Goal: Communication & Community: Participate in discussion

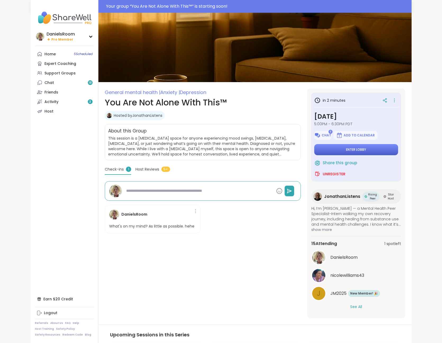
click at [366, 149] on span "Enter lobby" at bounding box center [356, 149] width 20 height 4
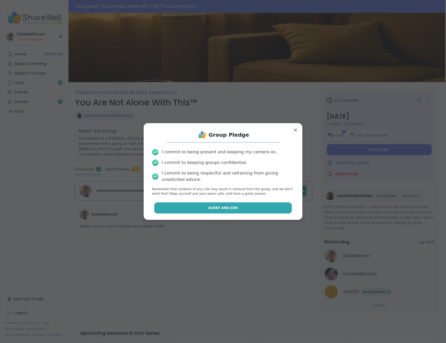
click at [234, 209] on button "Agree and Join" at bounding box center [223, 207] width 138 height 11
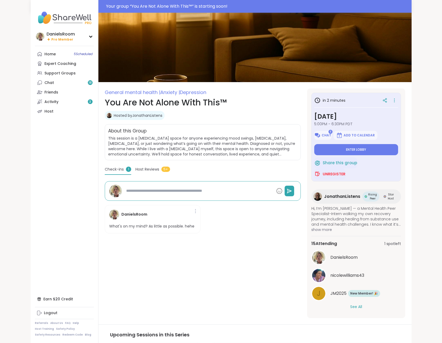
type textarea "*"
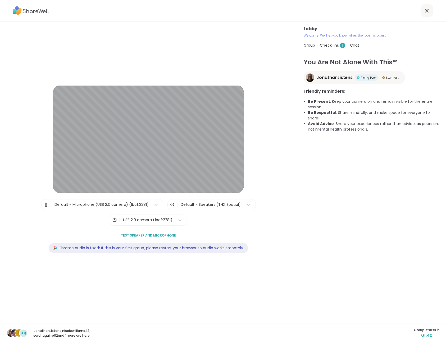
click at [21, 332] on span "+4" at bounding box center [23, 333] width 5 height 6
click at [25, 332] on span "+4" at bounding box center [23, 333] width 5 height 6
click at [424, 334] on span "01:34" at bounding box center [427, 335] width 26 height 6
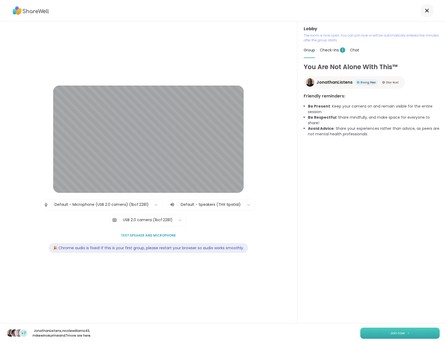
click at [404, 329] on button "Join now" at bounding box center [399, 332] width 79 height 11
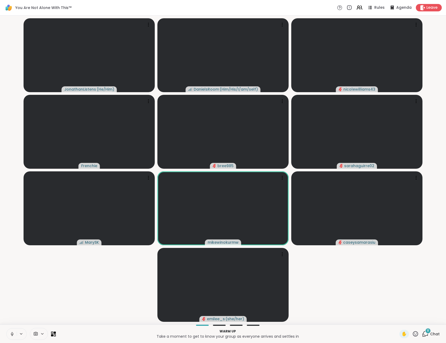
click at [427, 332] on span "8" at bounding box center [428, 330] width 2 height 4
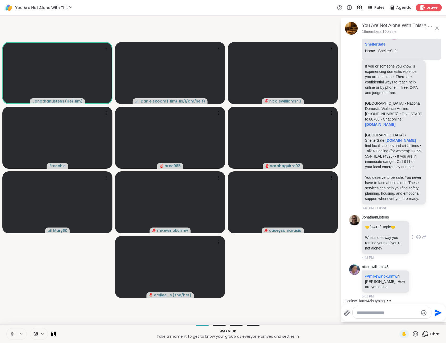
scroll to position [1697, 0]
click at [217, 46] on icon at bounding box center [218, 48] width 5 height 5
click at [138, 99] on icon at bounding box center [137, 101] width 4 height 4
click at [11, 335] on icon at bounding box center [12, 333] width 5 height 5
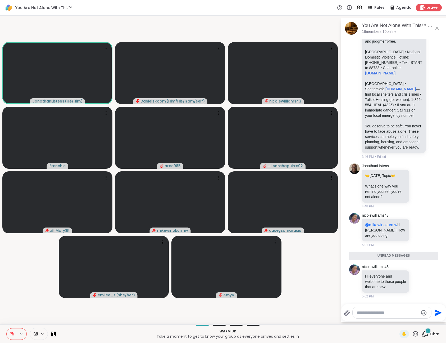
scroll to position [1736, 0]
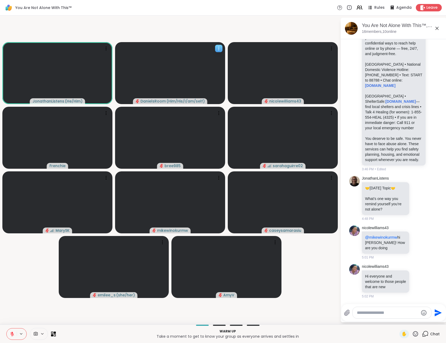
click at [219, 48] on icon at bounding box center [219, 48] width 1 height 1
click at [192, 54] on h4 "View Profile" at bounding box center [200, 52] width 22 height 5
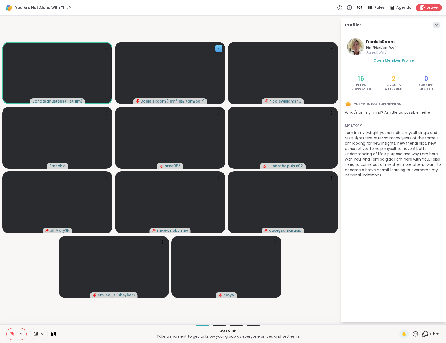
click at [437, 24] on icon at bounding box center [436, 25] width 3 height 3
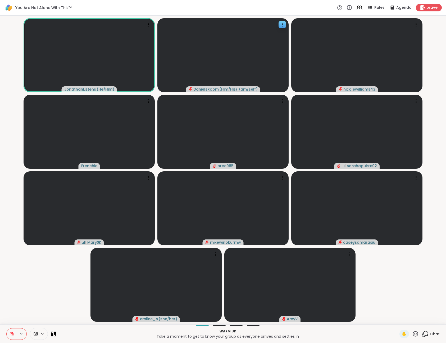
click at [13, 333] on icon at bounding box center [12, 333] width 5 height 5
click at [11, 335] on icon at bounding box center [12, 333] width 5 height 5
click at [425, 333] on div "2" at bounding box center [428, 331] width 6 height 6
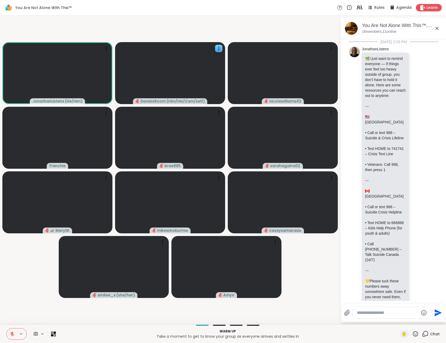
scroll to position [1820, 0]
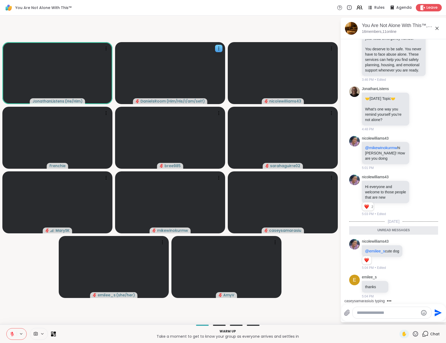
click at [368, 312] on textarea "Type your message" at bounding box center [388, 312] width 62 height 5
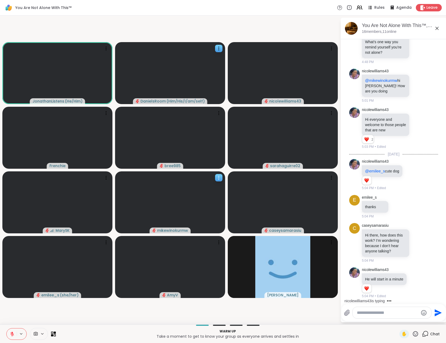
scroll to position [1898, 0]
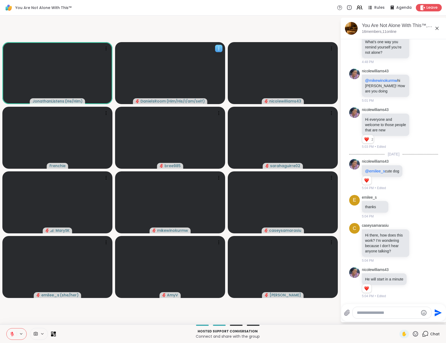
click at [220, 47] on icon at bounding box center [218, 48] width 5 height 5
click at [194, 49] on h4 "View Profile" at bounding box center [201, 50] width 22 height 5
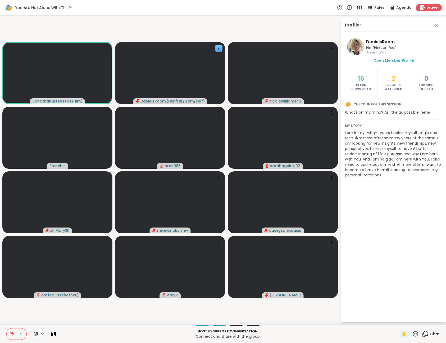
click at [387, 61] on span "Open Member Profile" at bounding box center [393, 60] width 41 height 5
click at [422, 333] on icon at bounding box center [425, 333] width 7 height 7
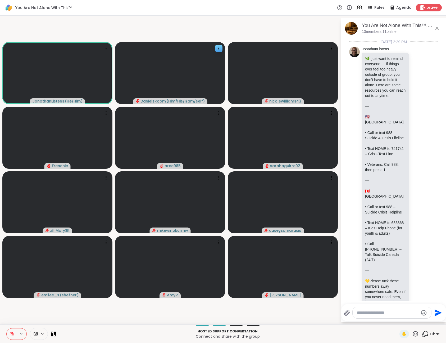
scroll to position [1893, 0]
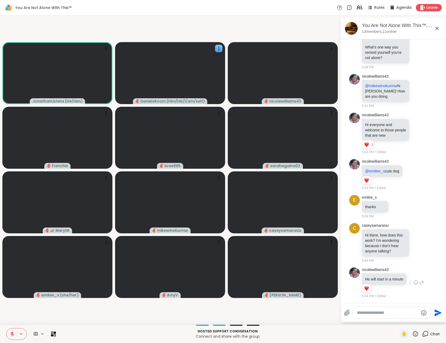
click at [414, 280] on icon at bounding box center [416, 282] width 5 height 5
click at [399, 273] on button "Select Reaction: Thumbs up" at bounding box center [404, 274] width 11 height 11
click at [412, 240] on icon at bounding box center [412, 242] width 1 height 4
click at [410, 223] on div "caseysamarasiu Hi there, how does this work? I’m wondering because I don’t hear…" at bounding box center [394, 243] width 65 height 40
click at [219, 49] on icon at bounding box center [219, 48] width 1 height 1
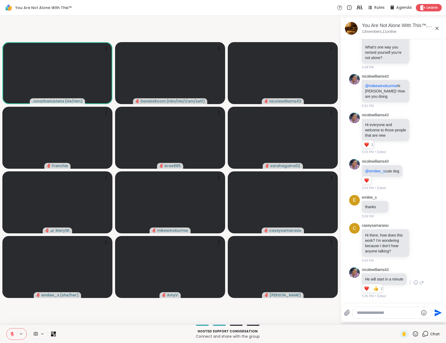
click at [219, 38] on video-player-container "JonathanListens ( He/Him ) DanielsRoom ( Him/His/I/am/self ) nicolewilliams43 F…" at bounding box center [170, 170] width 334 height 304
click at [57, 332] on div "Hosted support conversation Connect and share with the group ✋ Chat" at bounding box center [223, 333] width 446 height 19
click at [53, 333] on icon at bounding box center [52, 332] width 2 height 2
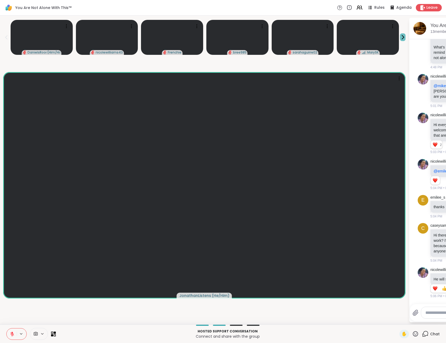
click at [401, 38] on icon at bounding box center [403, 37] width 6 height 6
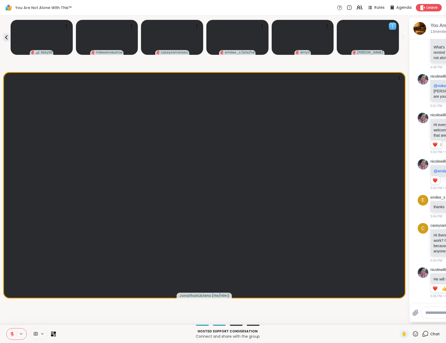
click at [373, 43] on video at bounding box center [368, 37] width 62 height 35
click at [373, 43] on h4 "View Profile" at bounding box center [375, 40] width 22 height 5
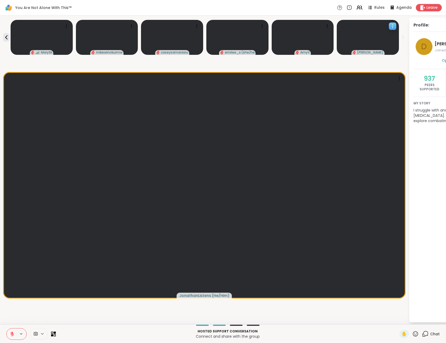
click at [371, 41] on video at bounding box center [368, 37] width 62 height 35
click at [366, 26] on video at bounding box center [368, 37] width 62 height 35
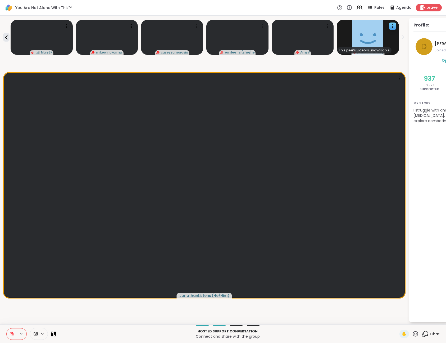
click at [334, 19] on div "MarySK mikewinokurmw caseysamarasiu emilee_s ( she/her ) AmyV This peer’s video…" at bounding box center [204, 36] width 402 height 37
click at [378, 64] on div "JonathanListens ( He/Him )" at bounding box center [204, 185] width 402 height 259
click at [366, 49] on div "This peer’s video is unavailable" at bounding box center [364, 50] width 55 height 6
click at [391, 61] on div "JonathanListens ( He/Him )" at bounding box center [204, 185] width 402 height 259
click at [391, 27] on icon at bounding box center [392, 26] width 5 height 5
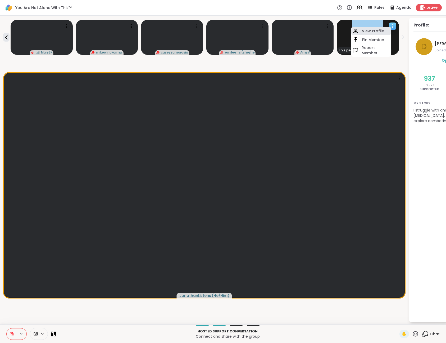
click at [368, 30] on h4 "View Profile" at bounding box center [373, 30] width 22 height 5
click at [422, 334] on icon at bounding box center [425, 333] width 7 height 7
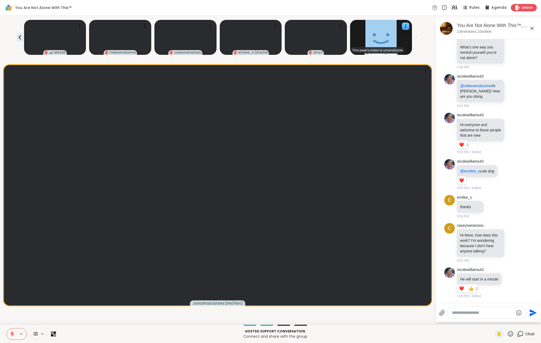
click at [52, 333] on icon at bounding box center [52, 332] width 2 height 2
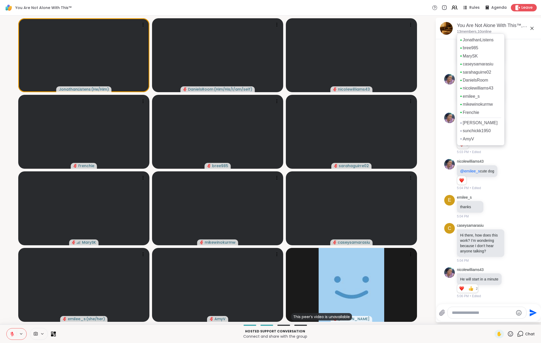
click at [446, 30] on p "13 members, 10 online" at bounding box center [474, 31] width 35 height 5
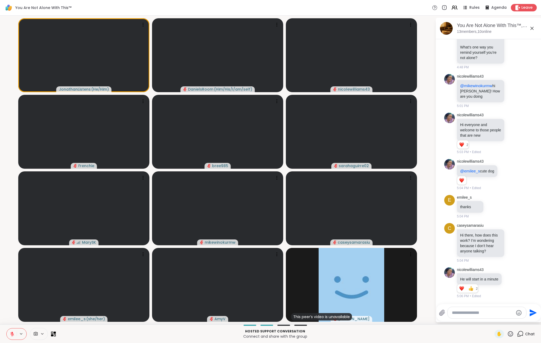
click at [446, 26] on div "You Are Not Alone With This™, Oct 11" at bounding box center [497, 25] width 80 height 7
click at [446, 27] on div "You Are Not Alone With This™, Oct 11" at bounding box center [497, 25] width 80 height 7
click at [446, 28] on icon at bounding box center [532, 28] width 6 height 6
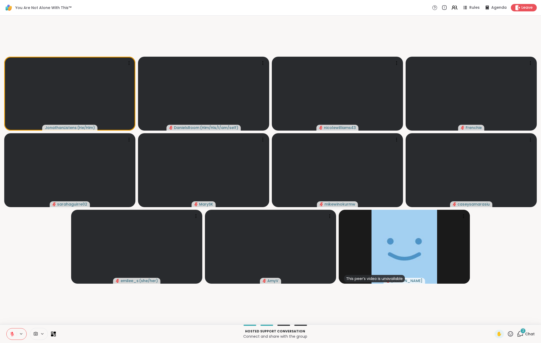
click at [446, 330] on span "2" at bounding box center [524, 330] width 2 height 4
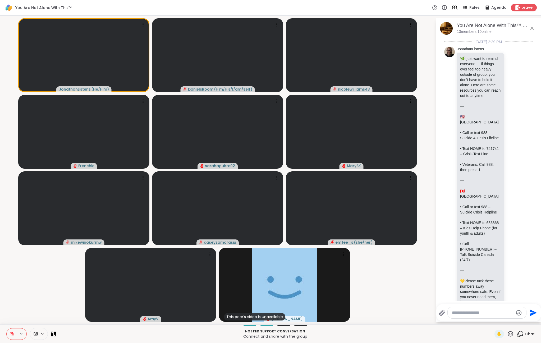
scroll to position [1988, 0]
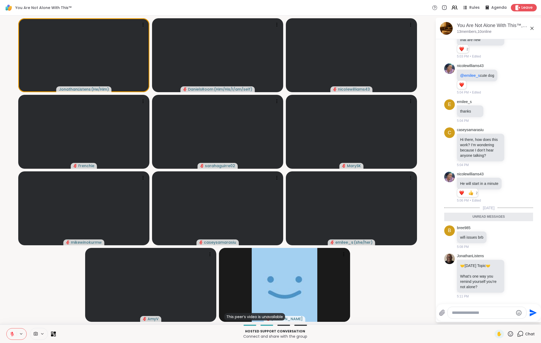
click at [446, 311] on textarea "Type your message" at bounding box center [483, 312] width 62 height 5
click at [446, 312] on textarea "Type your message" at bounding box center [483, 312] width 62 height 5
drag, startPoint x: 492, startPoint y: 286, endPoint x: 460, endPoint y: 275, distance: 32.9
click at [446, 275] on p "What’s one way you remind yourself you’re not alone?" at bounding box center [480, 281] width 41 height 16
copy p "What’s one way you remind yourself you’re not alone?"
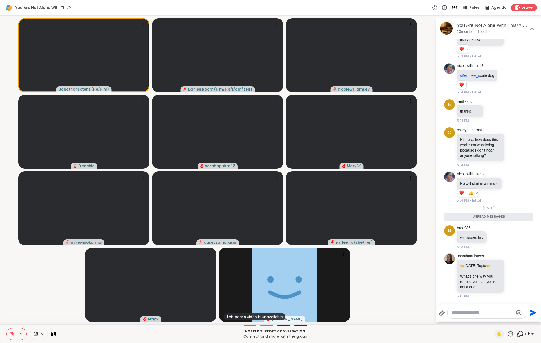
click at [446, 312] on textarea "Type your message" at bounding box center [483, 312] width 62 height 5
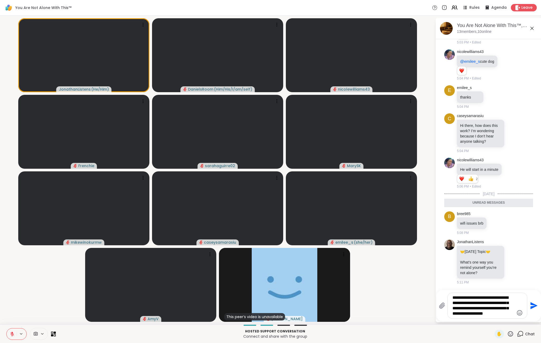
type textarea "**********"
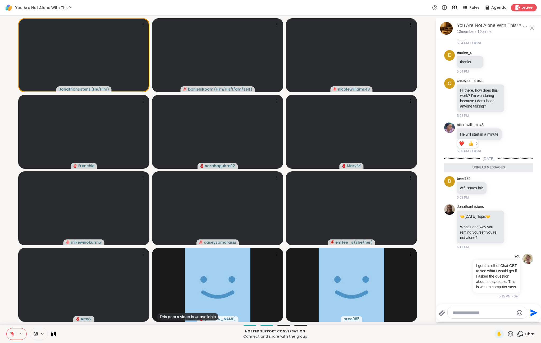
scroll to position [2035, 0]
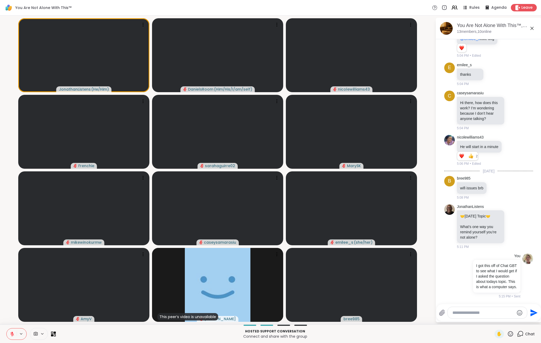
paste textarea "**********"
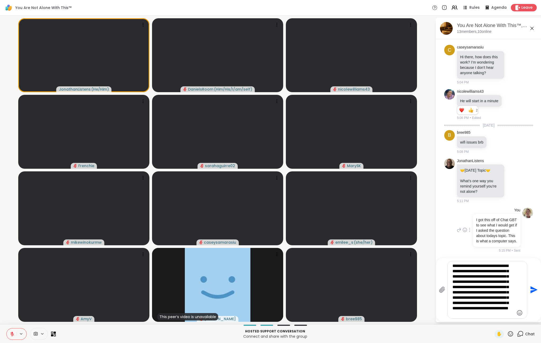
scroll to position [2048, 0]
type textarea "**********"
click at [446, 289] on icon "Send" at bounding box center [533, 289] width 8 height 8
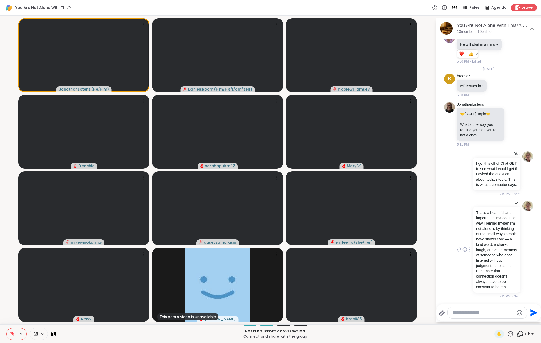
scroll to position [2148, 0]
click at [446, 312] on textarea "Type your message" at bounding box center [484, 312] width 62 height 5
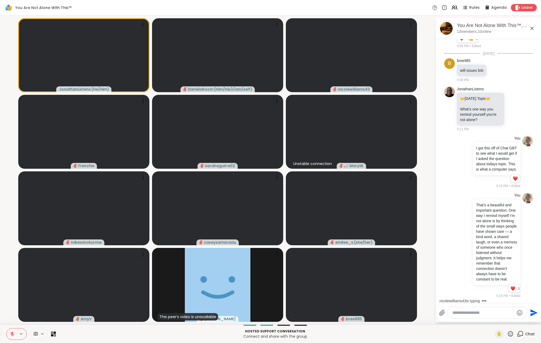
scroll to position [2163, 0]
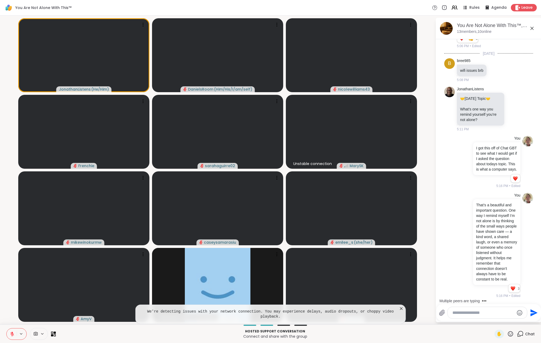
click at [446, 313] on textarea "Type your message" at bounding box center [484, 312] width 62 height 5
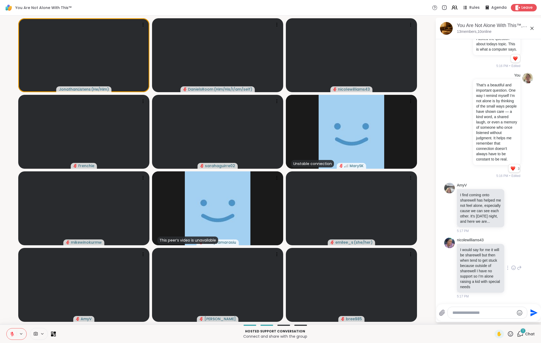
scroll to position [2289, 0]
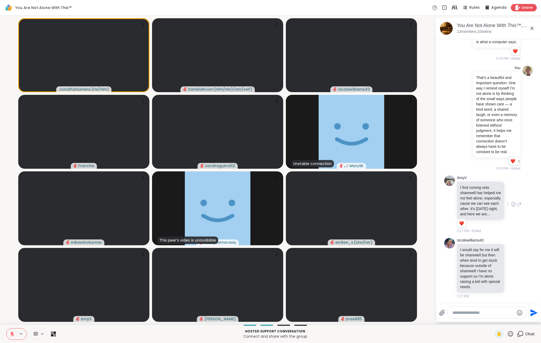
click at [446, 207] on icon at bounding box center [513, 203] width 5 height 5
click at [446, 198] on div "Select Reaction: Heart" at bounding box center [513, 195] width 5 height 5
click at [446, 270] on icon at bounding box center [513, 267] width 5 height 5
click at [446, 262] on div "Select Reaction: Thumbs up" at bounding box center [502, 259] width 5 height 5
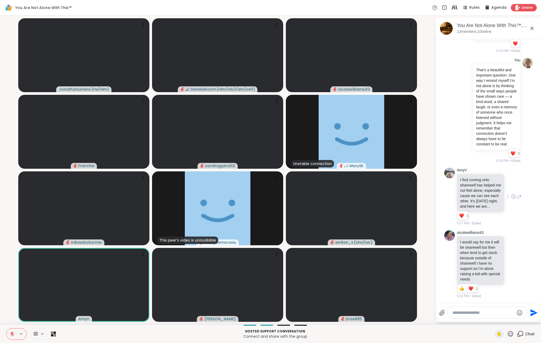
click at [446, 311] on textarea "Type your message" at bounding box center [484, 312] width 62 height 5
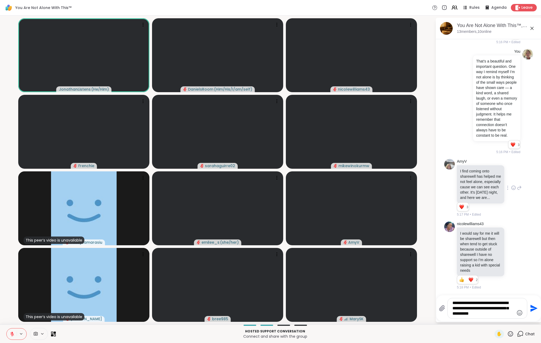
type textarea "**********"
click at [446, 308] on icon "Send" at bounding box center [533, 308] width 8 height 8
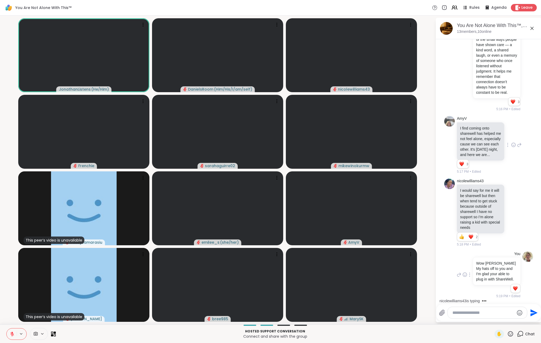
scroll to position [2420, 0]
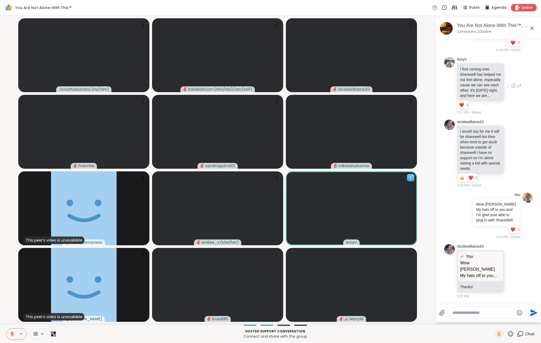
click at [412, 177] on icon at bounding box center [410, 177] width 5 height 5
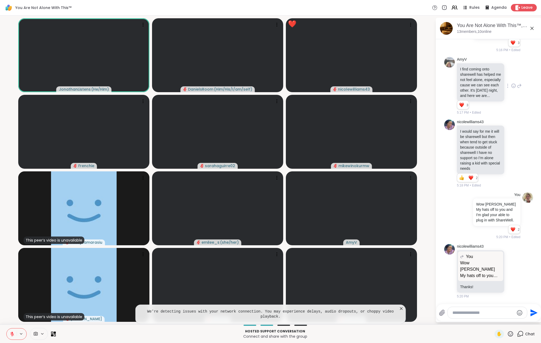
click at [446, 333] on icon at bounding box center [510, 333] width 7 height 7
click at [446, 318] on span "❤️" at bounding box center [495, 319] width 5 height 6
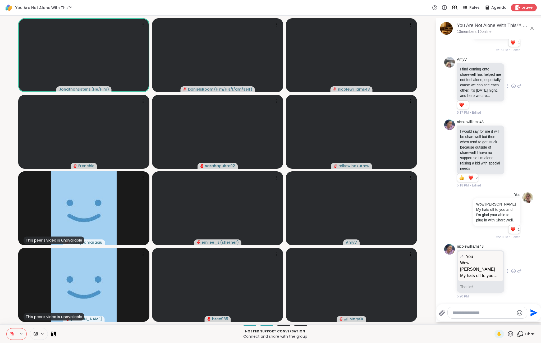
click at [446, 270] on icon at bounding box center [513, 270] width 5 height 5
click at [446, 262] on div "Select Reaction: Heart" at bounding box center [513, 262] width 5 height 5
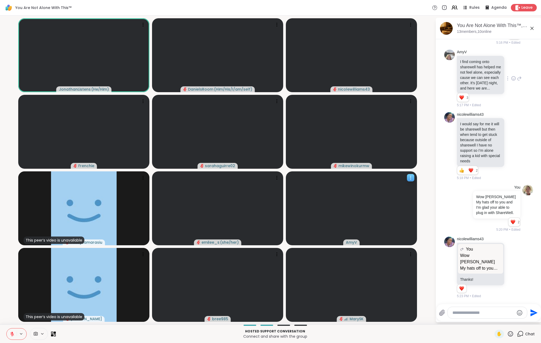
click at [349, 242] on span "AmyV" at bounding box center [351, 241] width 11 height 5
click at [328, 213] on video at bounding box center [351, 208] width 131 height 74
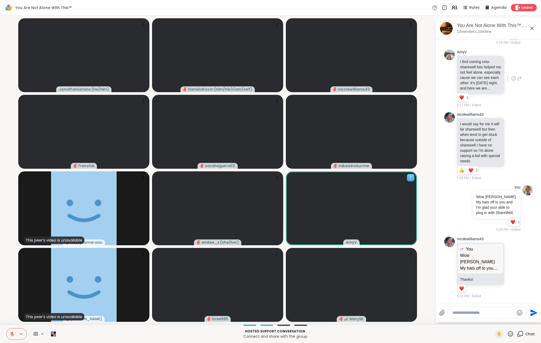
click at [411, 174] on div at bounding box center [410, 177] width 7 height 7
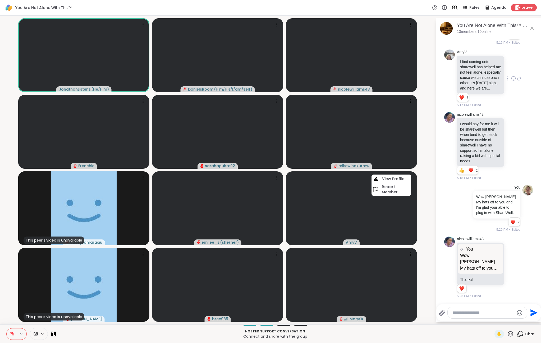
click at [424, 180] on video-player-container "JonathanListens ( He/Him ) DanielsRoom ( Him/His/I/am/self ) nicolewilliams43 F…" at bounding box center [217, 170] width 429 height 304
click at [144, 175] on icon at bounding box center [142, 177] width 5 height 5
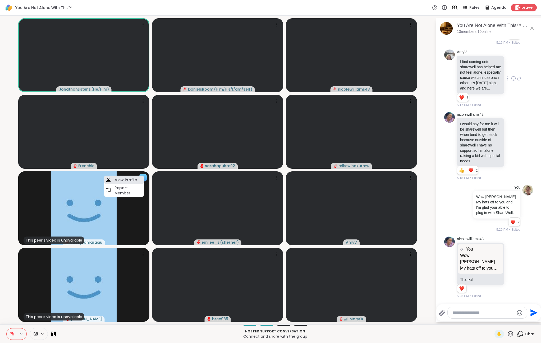
click at [115, 179] on div "View Profile" at bounding box center [124, 179] width 40 height 8
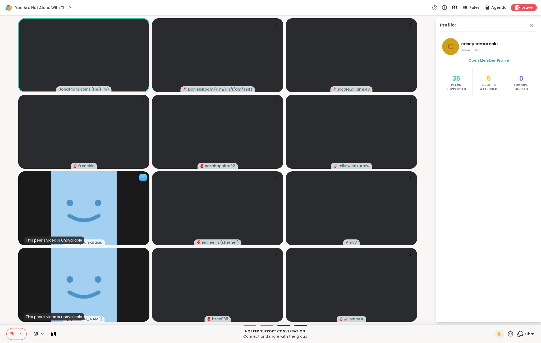
click at [143, 177] on icon at bounding box center [142, 177] width 5 height 5
click at [125, 180] on h4 "View Profile" at bounding box center [125, 180] width 22 height 5
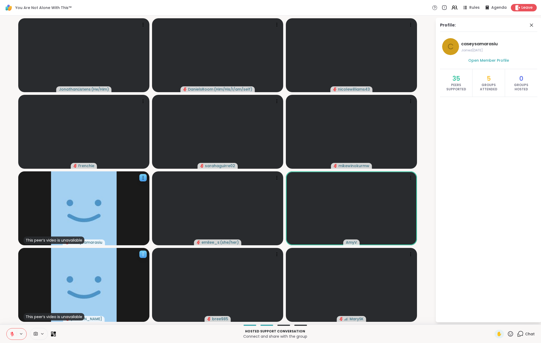
click at [142, 253] on icon at bounding box center [142, 253] width 5 height 5
click at [120, 256] on h4 "View Profile" at bounding box center [124, 257] width 22 height 5
click at [446, 25] on icon at bounding box center [532, 25] width 6 height 6
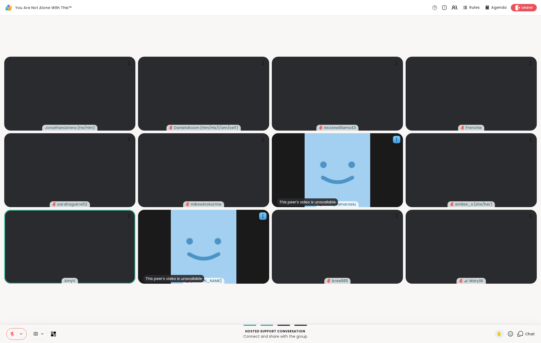
click at [446, 332] on icon at bounding box center [520, 333] width 7 height 7
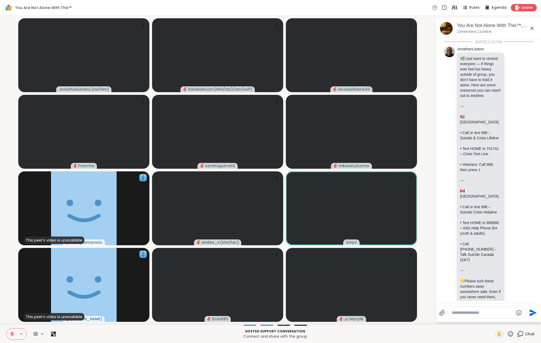
scroll to position [2422, 0]
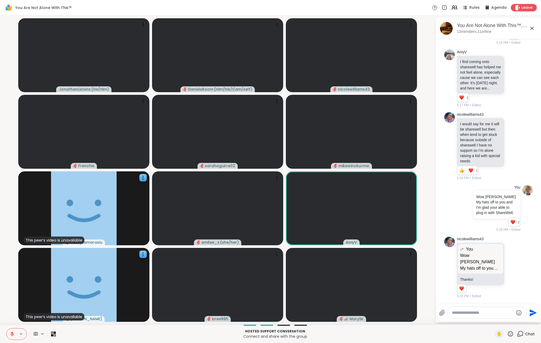
click at [446, 312] on textarea "Type your message" at bounding box center [483, 312] width 62 height 5
click at [446, 287] on div "Reactions: love" at bounding box center [462, 288] width 5 height 5
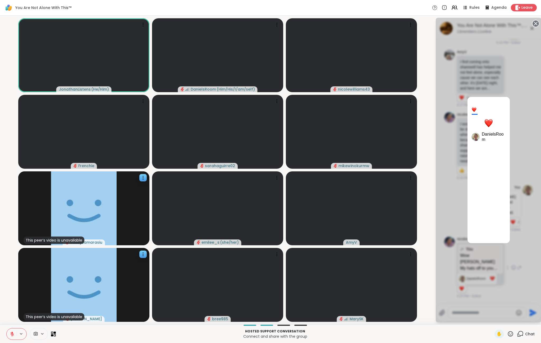
click at [446, 121] on div at bounding box center [489, 123] width 8 height 8
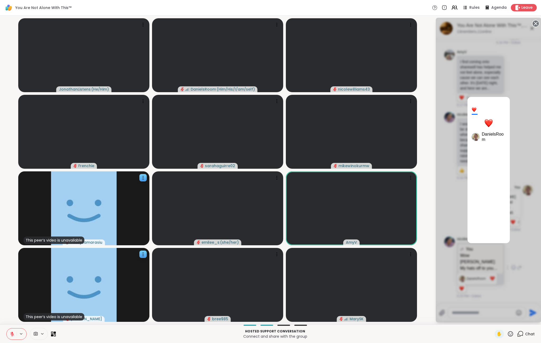
click at [446, 110] on div at bounding box center [474, 109] width 5 height 5
click at [446, 173] on div "1 DanielsRoom" at bounding box center [489, 170] width 106 height 304
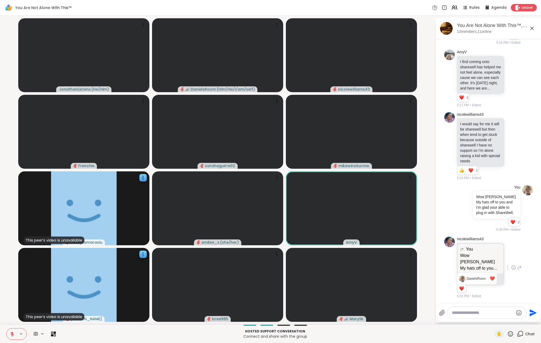
click at [446, 311] on textarea "Type your message" at bounding box center [483, 312] width 62 height 5
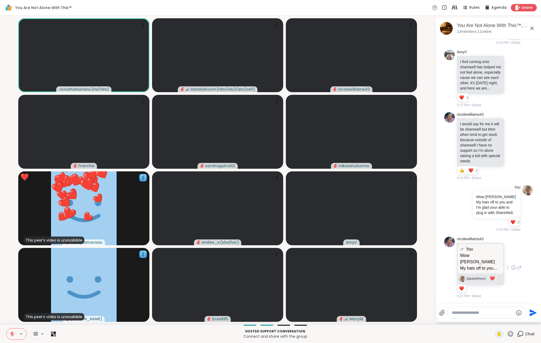
click at [446, 278] on div "DanielsRoom" at bounding box center [476, 278] width 19 height 5
click at [446, 314] on textarea "Type your message" at bounding box center [483, 312] width 62 height 5
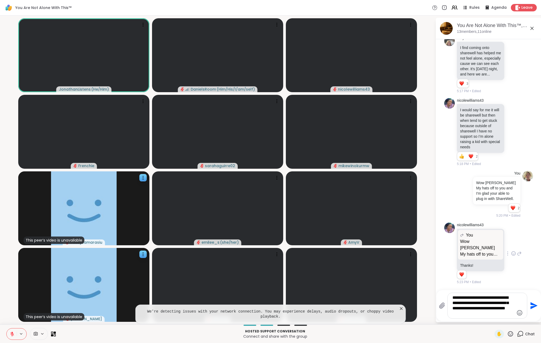
type textarea "**********"
click at [446, 312] on icon "Emoji picker" at bounding box center [520, 312] width 6 height 6
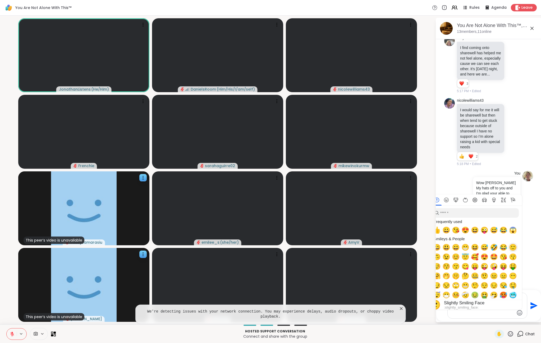
click at [446, 247] on span "🙂" at bounding box center [513, 246] width 8 height 7
click at [446, 315] on textarea "**********" at bounding box center [484, 305] width 62 height 21
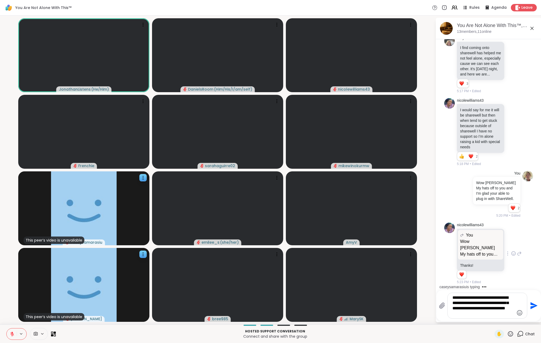
scroll to position [2475, 0]
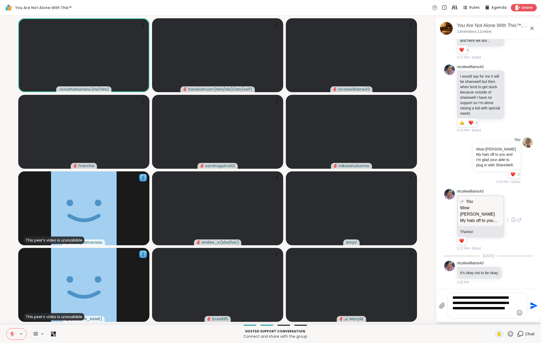
click at [446, 305] on icon "Send" at bounding box center [533, 305] width 8 height 8
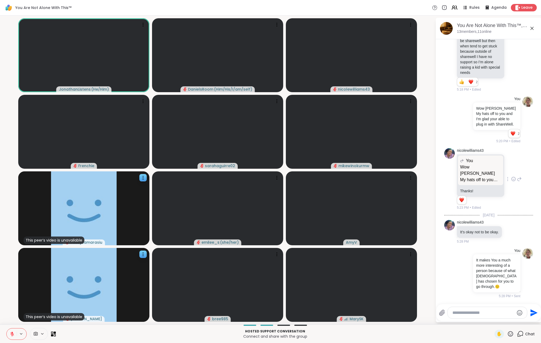
scroll to position [2523, 0]
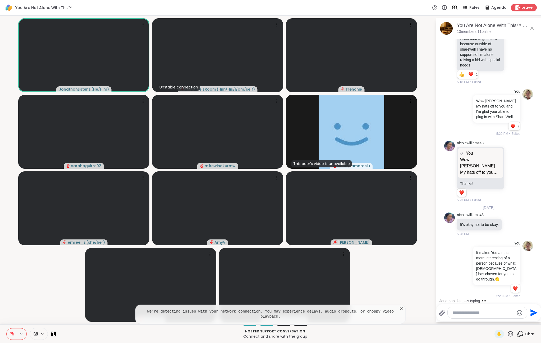
click at [399, 311] on icon at bounding box center [401, 308] width 5 height 5
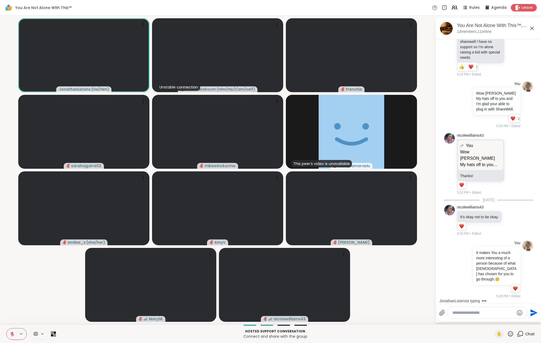
click at [54, 332] on icon at bounding box center [55, 332] width 2 height 2
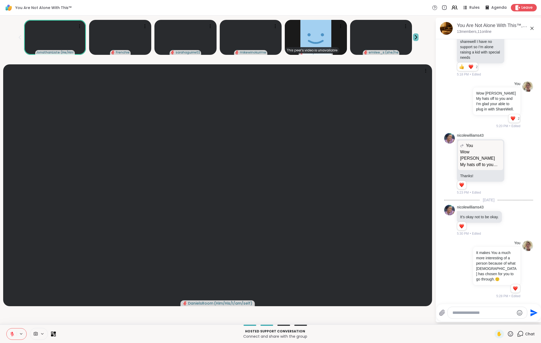
click at [416, 37] on icon at bounding box center [416, 37] width 6 height 6
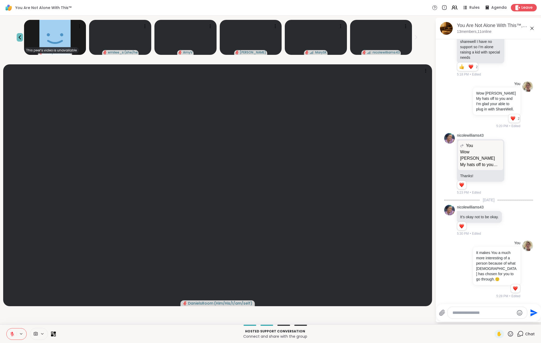
click at [19, 38] on icon at bounding box center [20, 37] width 2 height 4
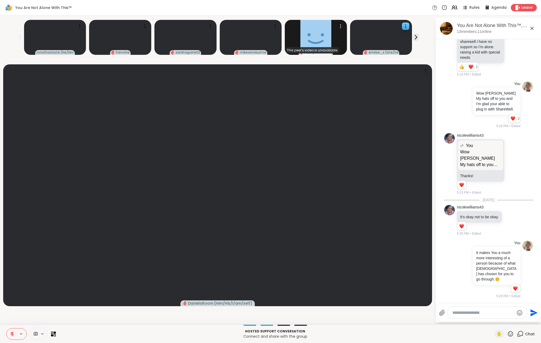
scroll to position [2530, 0]
click at [416, 37] on icon at bounding box center [416, 37] width 6 height 6
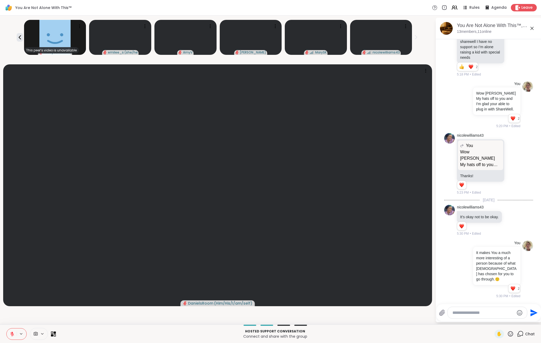
click at [56, 333] on icon at bounding box center [55, 332] width 2 height 2
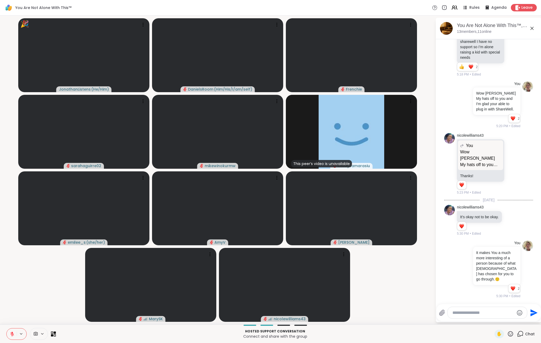
click at [52, 335] on icon at bounding box center [52, 335] width 2 height 2
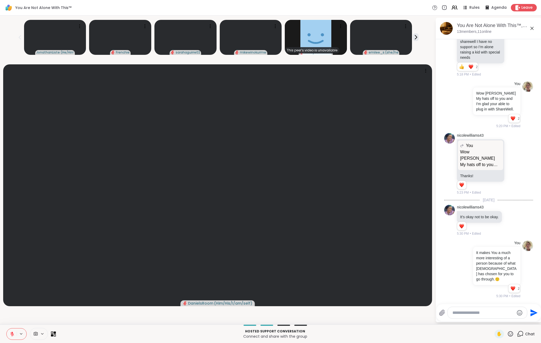
click at [52, 335] on icon at bounding box center [52, 335] width 2 height 2
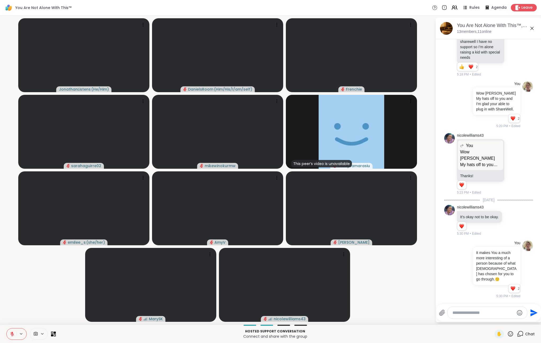
click at [446, 334] on icon at bounding box center [510, 333] width 7 height 7
click at [446, 319] on span "🎉" at bounding box center [530, 319] width 5 height 6
click at [446, 335] on icon at bounding box center [510, 333] width 5 height 5
click at [446, 319] on span "🌟" at bounding box center [518, 319] width 5 height 6
click at [446, 311] on textarea "Type your message" at bounding box center [484, 312] width 62 height 5
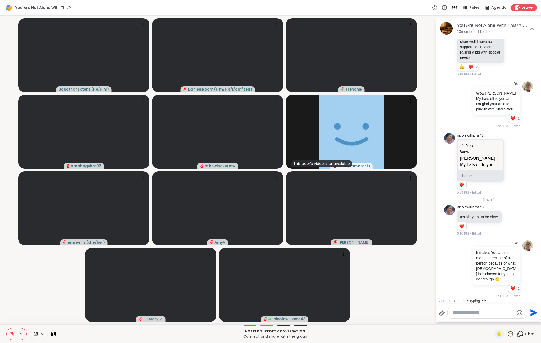
click at [49, 287] on video-player-container "JonathanListens ( He/Him ) DanielsRoom ( Him/His/I/am/self ) Frenchie sarahagui…" at bounding box center [217, 170] width 429 height 304
click at [42, 334] on icon at bounding box center [42, 333] width 2 height 1
click at [42, 334] on icon at bounding box center [42, 333] width 4 height 4
click at [12, 334] on icon at bounding box center [12, 334] width 4 height 4
click at [14, 333] on icon at bounding box center [12, 333] width 5 height 5
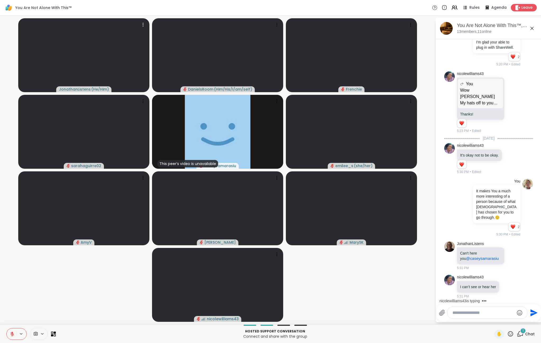
scroll to position [2592, 0]
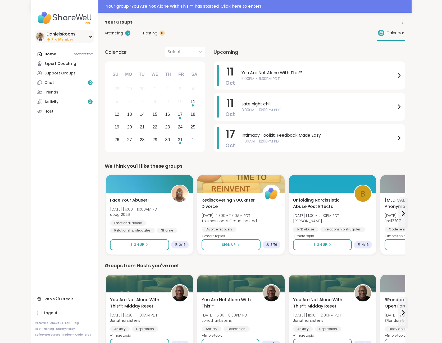
click at [36, 36] on img at bounding box center [40, 36] width 8 height 8
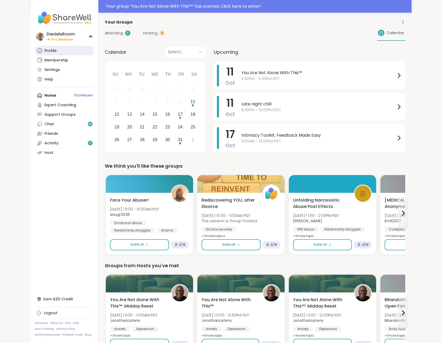
click at [44, 51] on div "Profile" at bounding box center [50, 50] width 12 height 5
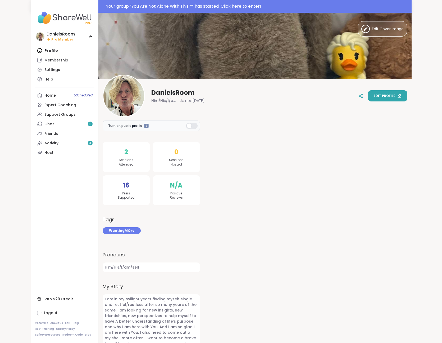
click at [395, 92] on button "Edit profile" at bounding box center [387, 95] width 39 height 11
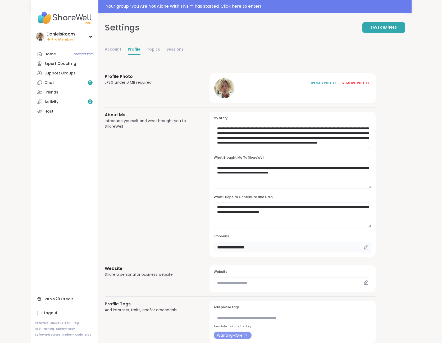
click at [248, 249] on input "**********" at bounding box center [292, 247] width 157 height 11
type input "******"
click at [397, 29] on span "Save Changes" at bounding box center [384, 27] width 26 height 5
click at [397, 28] on span "Save Changes" at bounding box center [384, 27] width 26 height 5
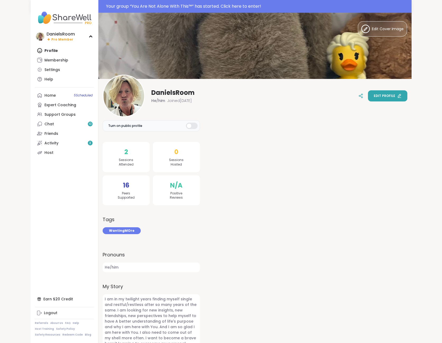
click at [395, 95] on span "Edit profile" at bounding box center [384, 95] width 21 height 5
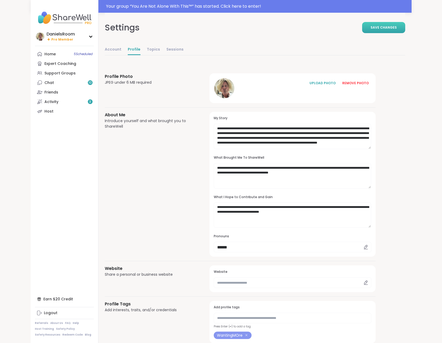
click at [397, 29] on span "Save Changes" at bounding box center [384, 27] width 26 height 5
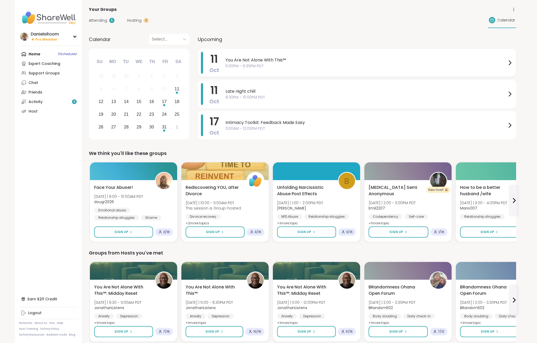
click at [244, 61] on span "You Are Not Alone With This™" at bounding box center [366, 60] width 281 height 6
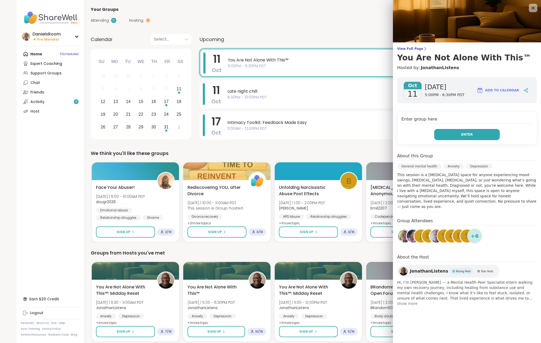
click at [462, 137] on button "Enter" at bounding box center [467, 134] width 66 height 11
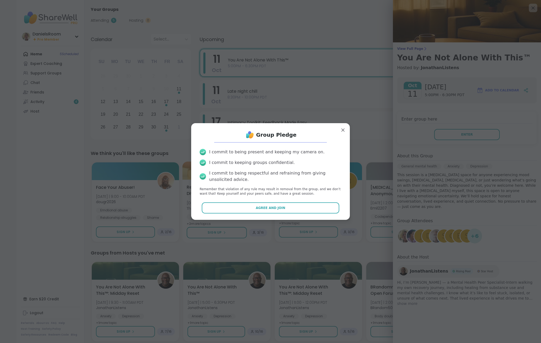
click at [262, 206] on span "Agree and Join" at bounding box center [271, 207] width 30 height 5
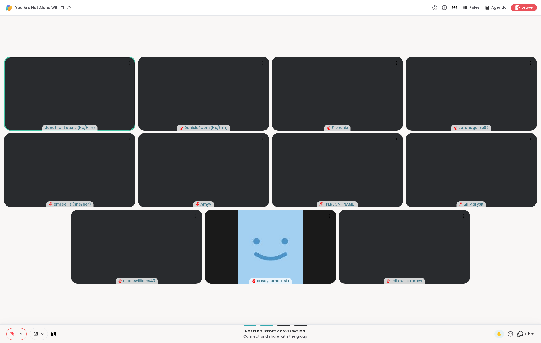
click at [525, 333] on span "Chat" at bounding box center [530, 333] width 10 height 5
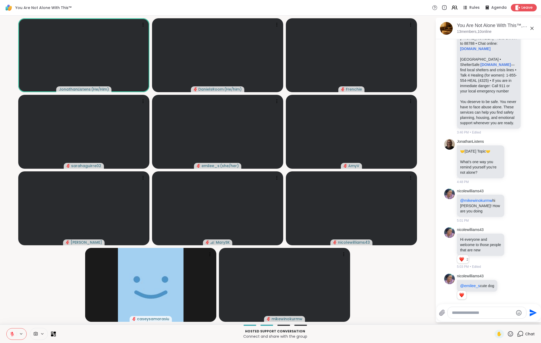
scroll to position [2587, 0]
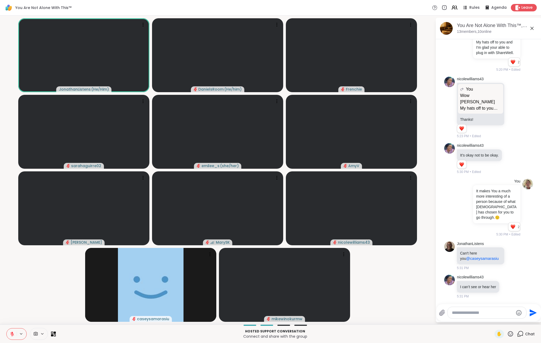
click at [458, 312] on textarea "Type your message" at bounding box center [483, 312] width 62 height 5
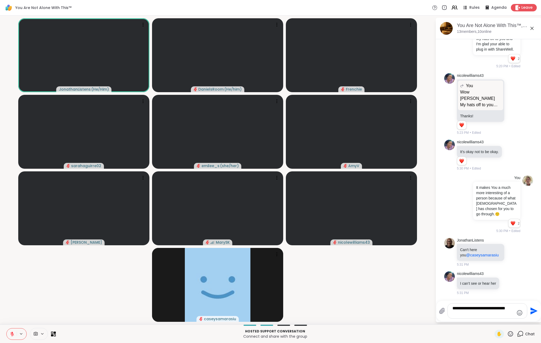
scroll to position [2587, 0]
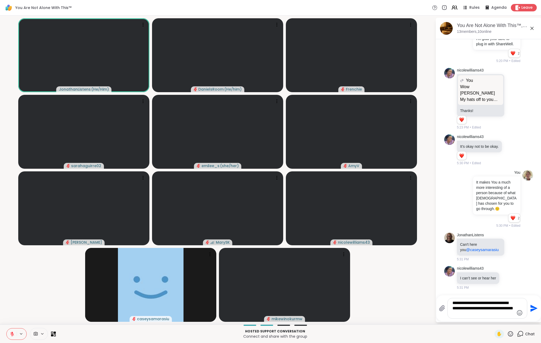
click at [476, 303] on textarea "**********" at bounding box center [484, 308] width 62 height 16
click at [498, 309] on textarea "**********" at bounding box center [484, 308] width 62 height 16
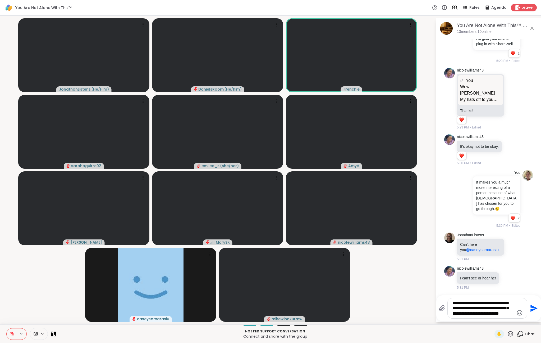
type textarea "**********"
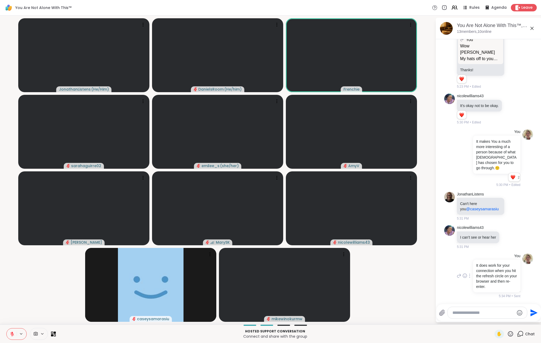
scroll to position [2664, 0]
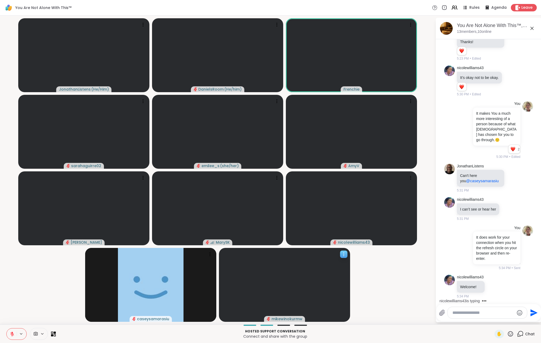
click at [296, 261] on video at bounding box center [284, 285] width 131 height 74
click at [280, 261] on video at bounding box center [284, 285] width 131 height 74
click at [507, 333] on icon at bounding box center [510, 333] width 7 height 7
click at [504, 320] on span "👍" at bounding box center [506, 319] width 5 height 6
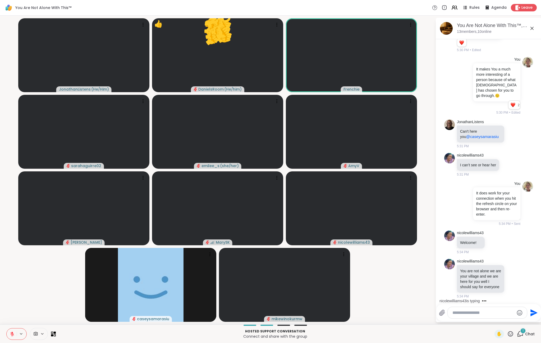
scroll to position [2714, 0]
click at [462, 313] on textarea "Type your message" at bounding box center [484, 312] width 62 height 5
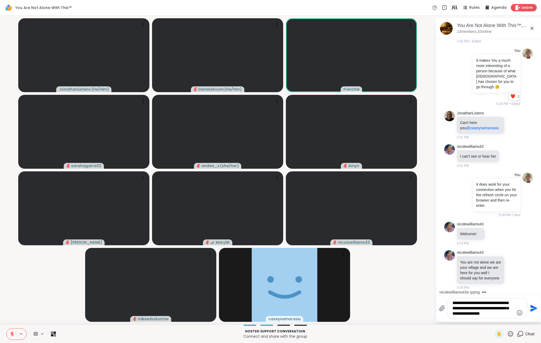
click at [474, 308] on textarea "**********" at bounding box center [484, 308] width 62 height 16
click at [511, 313] on textarea "**********" at bounding box center [484, 308] width 62 height 16
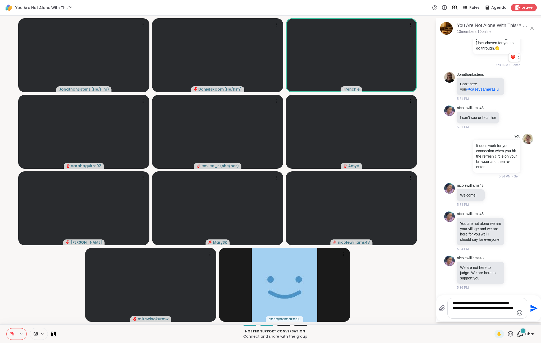
scroll to position [2761, 0]
type textarea "**********"
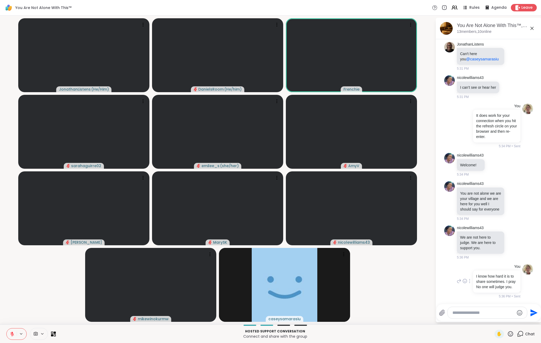
scroll to position [2804, 0]
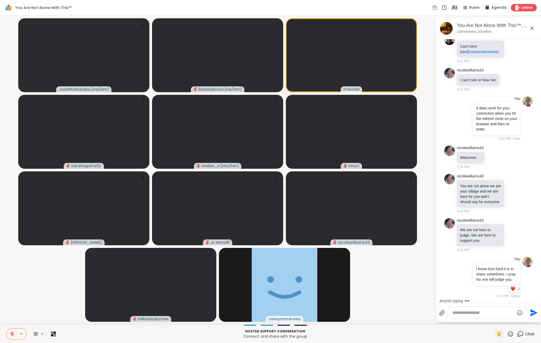
click at [508, 334] on icon at bounding box center [510, 333] width 5 height 5
click at [493, 321] on span "❤️" at bounding box center [495, 319] width 5 height 6
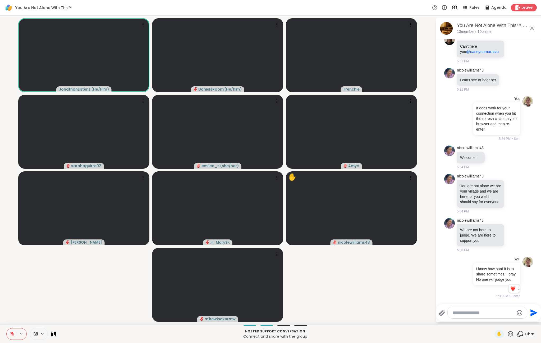
scroll to position [2869, 0]
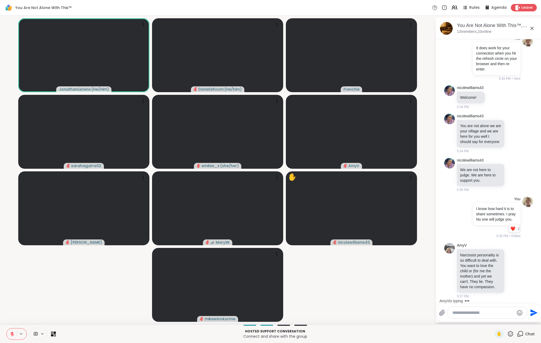
click at [461, 313] on textarea "Type your message" at bounding box center [484, 312] width 62 height 5
type textarea "**********"
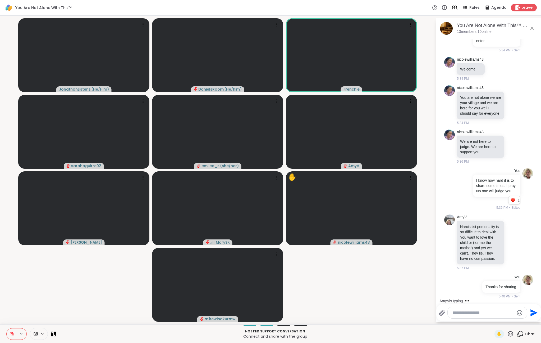
scroll to position [2942, 0]
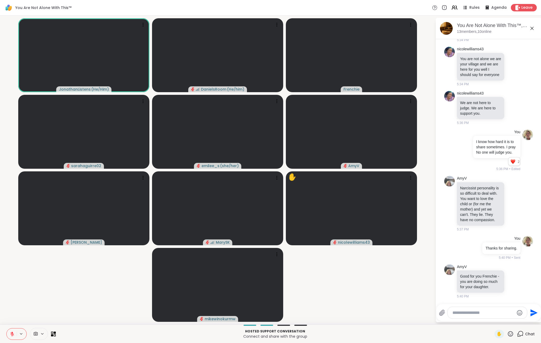
click at [281, 324] on div at bounding box center [284, 324] width 13 height 1
drag, startPoint x: 315, startPoint y: 312, endPoint x: 294, endPoint y: 313, distance: 20.9
click at [294, 313] on video-player-container "JonathanListens ( He/Him ) DanielsRoom ( He/him ) Frenchie sarahaguirre02 emile…" at bounding box center [217, 170] width 429 height 304
drag, startPoint x: 325, startPoint y: 320, endPoint x: 300, endPoint y: 322, distance: 24.7
click at [298, 322] on div "JonathanListens ( He/Him ) DanielsRoom ( He/him ) Frenchie sarahaguirre02 emile…" at bounding box center [270, 170] width 541 height 309
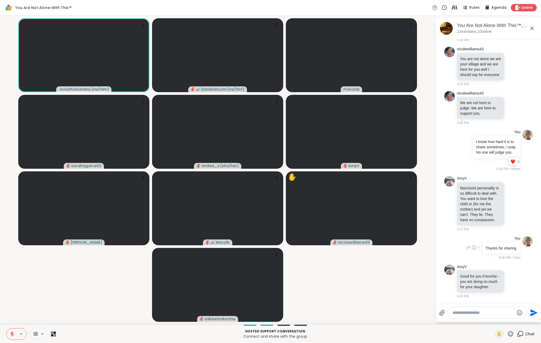
click at [479, 246] on icon at bounding box center [479, 248] width 1 height 4
click at [483, 252] on icon at bounding box center [485, 254] width 5 height 5
type textarea "**********"
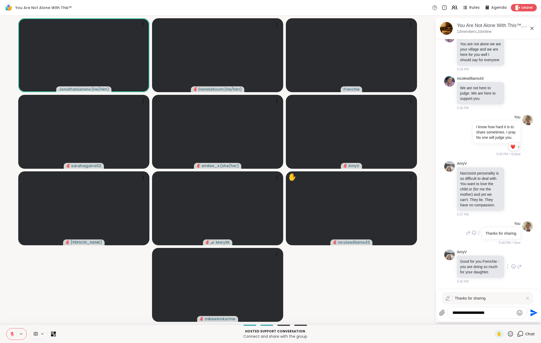
click at [525, 266] on div "AmyV Good for you Frenchie - you are doing so much for your daughter. 5:40 PM" at bounding box center [488, 266] width 89 height 39
drag, startPoint x: 496, startPoint y: 314, endPoint x: 380, endPoint y: 308, distance: 116.0
click at [388, 309] on div "JonathanListens ( He/Him ) DanielsRoom ( He/him ) Frenchie sarahaguirre02 emile…" at bounding box center [270, 170] width 541 height 309
click at [528, 298] on icon at bounding box center [527, 297] width 5 height 5
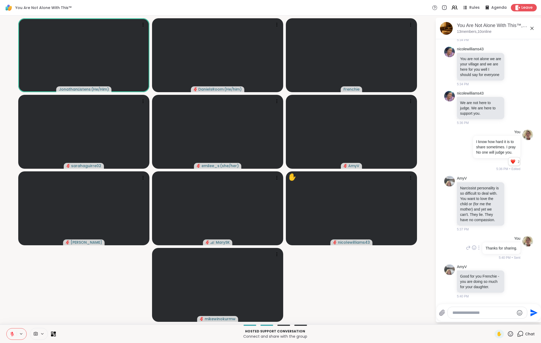
scroll to position [2942, 0]
click at [291, 174] on div "✋" at bounding box center [292, 177] width 8 height 10
click at [286, 169] on video-player-container "JonathanListens ( He/Him ) DanielsRoom ( He/him ) Frenchie sarahaguirre02 emile…" at bounding box center [217, 170] width 429 height 304
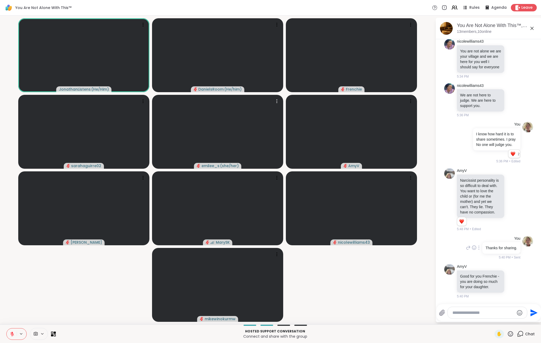
scroll to position [3115, 0]
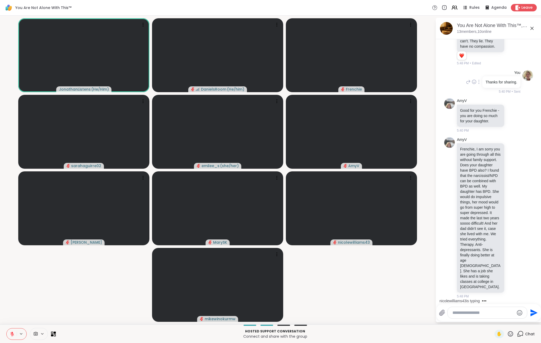
click at [462, 311] on textarea "Type your message" at bounding box center [484, 312] width 62 height 5
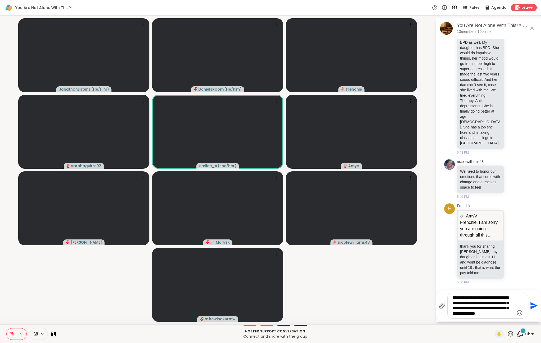
scroll to position [3264, 0]
type textarea "**********"
click at [531, 306] on icon "Send" at bounding box center [534, 305] width 7 height 7
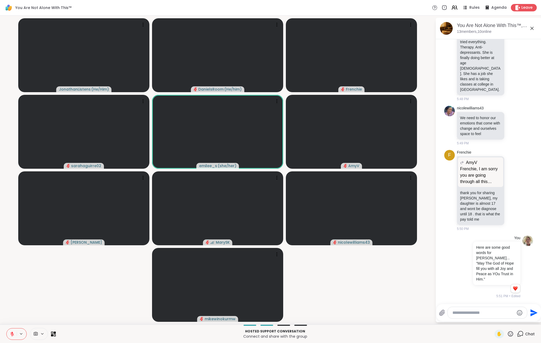
scroll to position [3312, 0]
click at [507, 333] on icon at bounding box center [510, 333] width 7 height 7
click at [504, 319] on span "👍" at bounding box center [506, 319] width 5 height 6
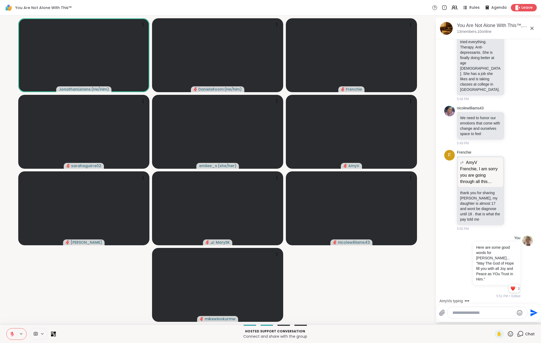
click at [457, 313] on textarea "Type your message" at bounding box center [484, 312] width 62 height 5
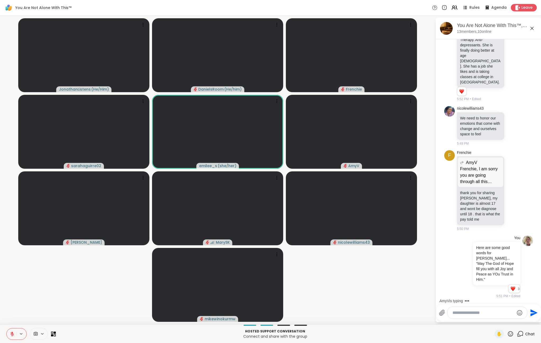
click at [536, 297] on div "AmyV is typing" at bounding box center [490, 300] width 104 height 8
click at [536, 298] on div "AmyV is typing" at bounding box center [490, 300] width 104 height 8
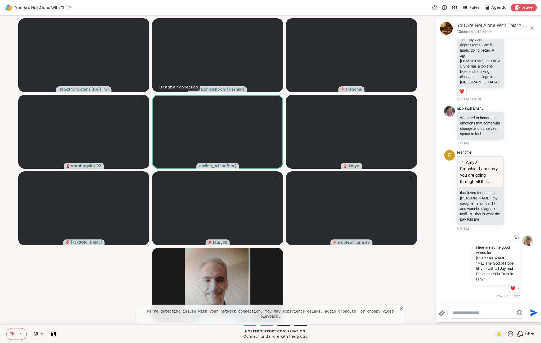
click at [399, 311] on icon at bounding box center [401, 308] width 5 height 5
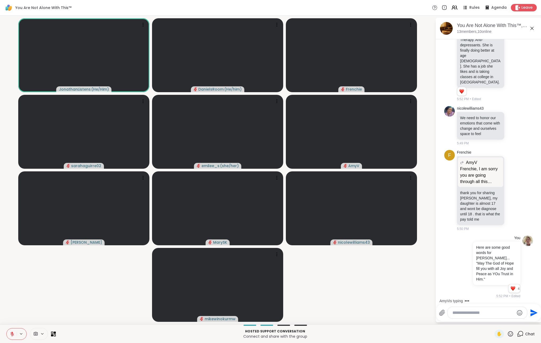
click at [458, 313] on textarea "Type your message" at bounding box center [484, 312] width 62 height 5
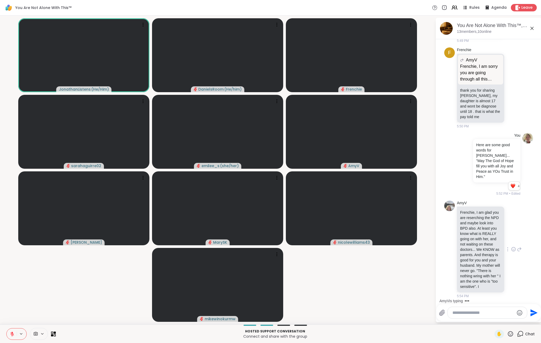
click at [511, 246] on icon at bounding box center [513, 248] width 5 height 5
click at [511, 247] on div "AmyV Frenchie, I am glad you are reserching the NPD and maybe look into BPD als…" at bounding box center [489, 249] width 65 height 98
click at [517, 246] on icon at bounding box center [519, 249] width 5 height 6
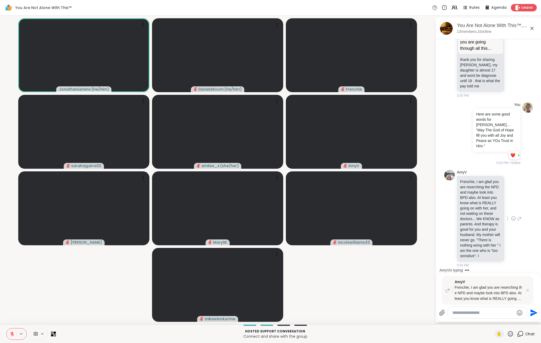
click at [517, 221] on icon at bounding box center [519, 218] width 5 height 6
click at [528, 289] on icon at bounding box center [527, 289] width 5 height 5
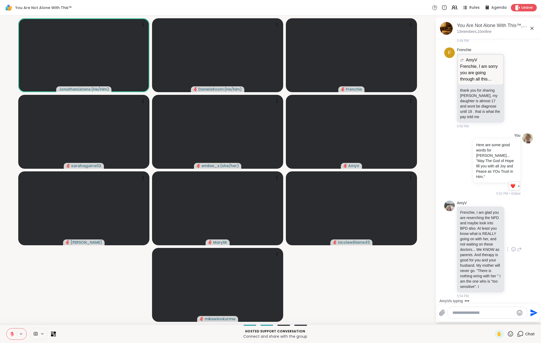
click at [507, 247] on icon at bounding box center [507, 249] width 1 height 4
click at [506, 220] on div "AmyV Frenchie, I am glad you are reserching the NPD and maybe look into BPD als…" at bounding box center [489, 249] width 65 height 98
click at [460, 315] on textarea "Type your message" at bounding box center [484, 312] width 62 height 5
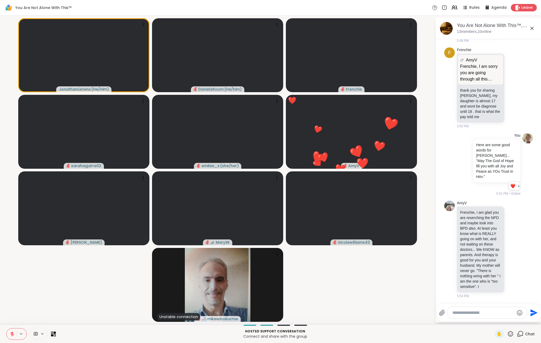
click at [458, 313] on textarea "Type your message" at bounding box center [484, 312] width 62 height 5
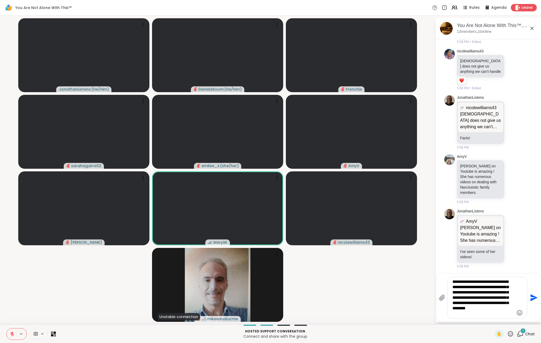
scroll to position [3707, 0]
click at [455, 298] on textarea "**********" at bounding box center [484, 297] width 62 height 37
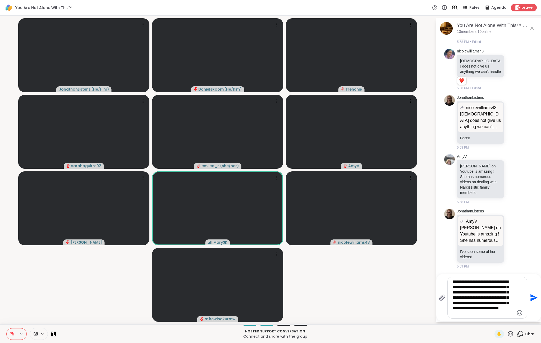
click at [494, 314] on textarea "**********" at bounding box center [484, 297] width 62 height 37
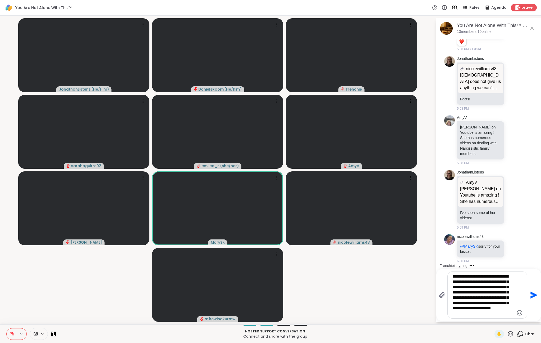
type textarea "**********"
click at [533, 293] on icon "Send" at bounding box center [534, 294] width 7 height 7
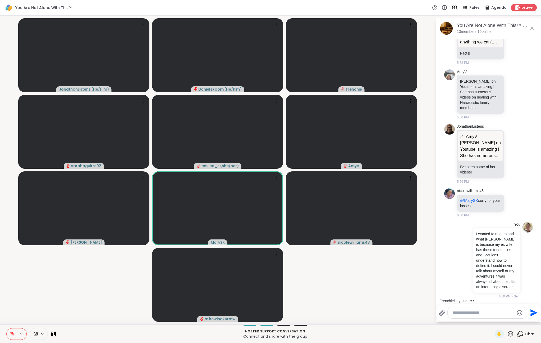
scroll to position [3802, 0]
paste textarea "**********"
type textarea "**********"
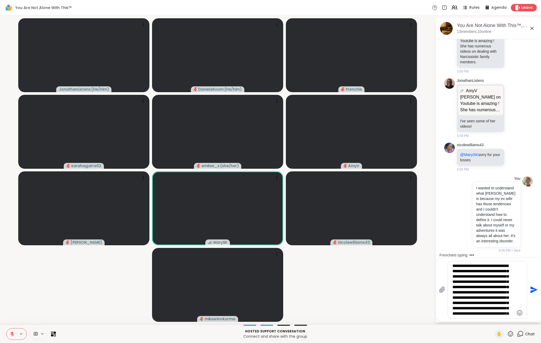
click at [533, 288] on icon "Send" at bounding box center [534, 289] width 7 height 7
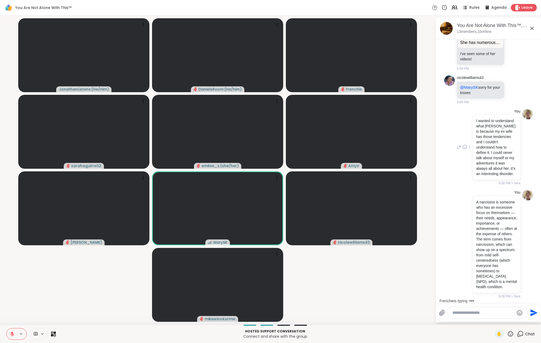
scroll to position [3936, 0]
click at [249, 234] on video at bounding box center [217, 208] width 131 height 74
click at [319, 282] on video-player-container "JonathanListens ( He/Him ) DanielsRoom ( He/him ) Frenchie sarahaguirre02 emile…" at bounding box center [217, 170] width 429 height 304
click at [53, 334] on icon at bounding box center [52, 335] width 2 height 2
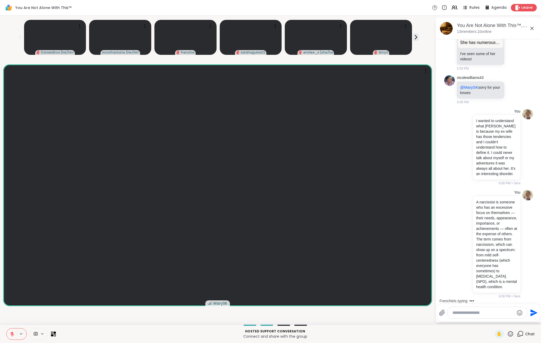
click at [507, 333] on icon at bounding box center [510, 333] width 7 height 7
click at [493, 319] on span "❤️" at bounding box center [495, 319] width 5 height 6
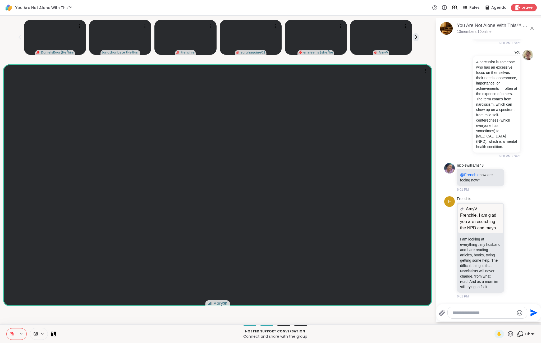
scroll to position [4081, 0]
click at [511, 244] on icon at bounding box center [513, 246] width 5 height 5
click at [535, 237] on div "Select Reaction: Astonished" at bounding box center [537, 238] width 5 height 5
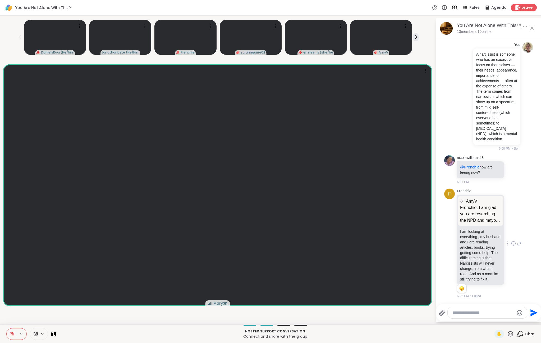
scroll to position [4089, 0]
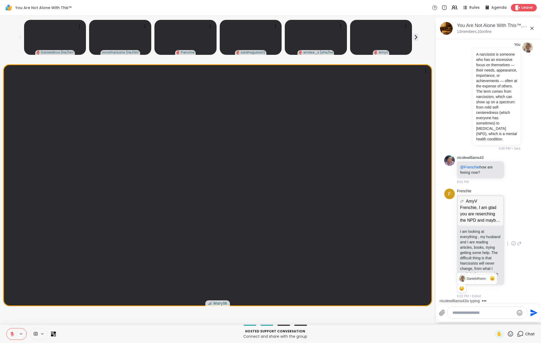
click at [461, 289] on div "Reactions: wow" at bounding box center [462, 288] width 5 height 5
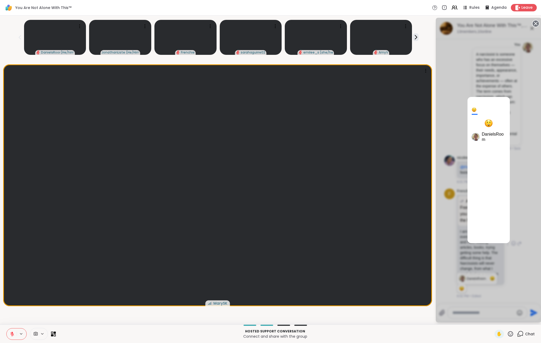
click at [493, 138] on span "DanielsRoom" at bounding box center [494, 136] width 24 height 11
click at [474, 108] on div at bounding box center [474, 109] width 5 height 5
drag, startPoint x: 474, startPoint y: 108, endPoint x: 434, endPoint y: 242, distance: 140.0
click at [434, 242] on div "DanielsRoom ( He/him ) JonathanListens ( He/Him ) Frenchie sarahaguirre02 emile…" at bounding box center [270, 170] width 541 height 309
click at [445, 254] on div "1 DanielsRoom" at bounding box center [489, 170] width 106 height 304
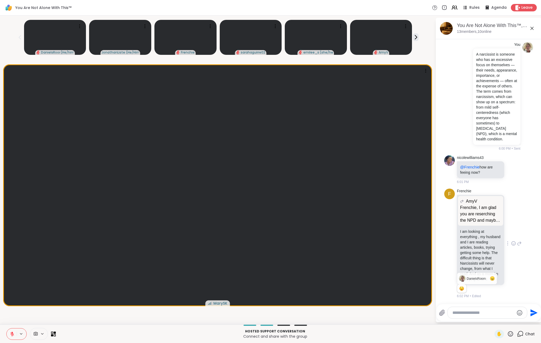
click at [462, 288] on div "Reactions: wow" at bounding box center [462, 288] width 5 height 5
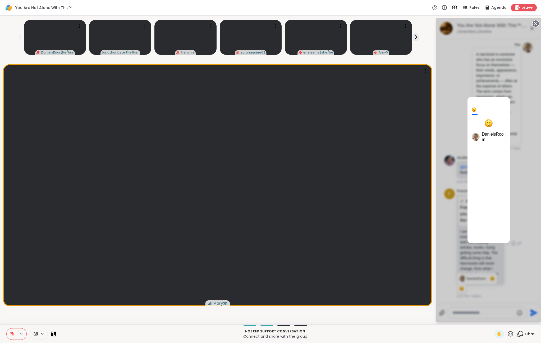
click at [462, 288] on div "1 DanielsRoom" at bounding box center [489, 170] width 106 height 304
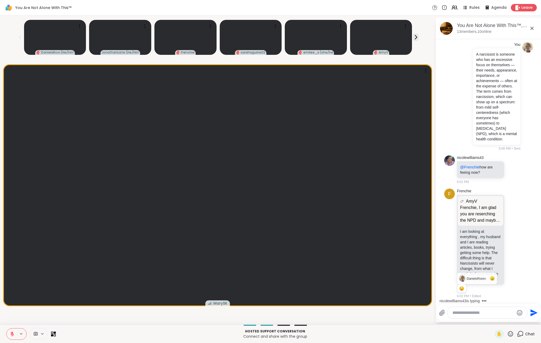
drag, startPoint x: 461, startPoint y: 287, endPoint x: 439, endPoint y: 239, distance: 53.4
click at [462, 288] on div "Reactions: wow" at bounding box center [462, 288] width 5 height 5
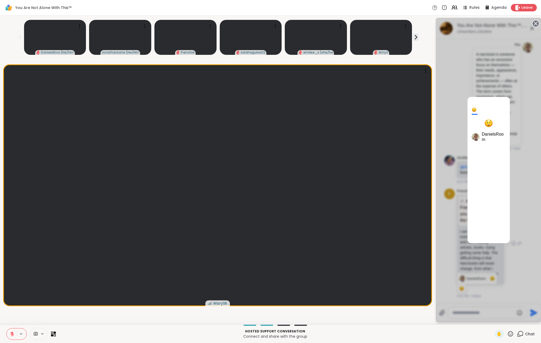
drag, startPoint x: 461, startPoint y: 288, endPoint x: 443, endPoint y: 271, distance: 24.9
click at [443, 271] on div "1 DanielsRoom" at bounding box center [489, 170] width 106 height 304
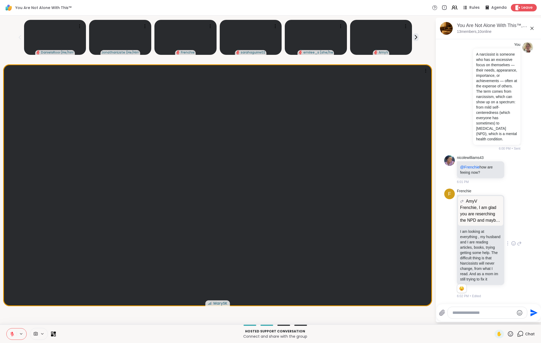
click at [507, 241] on icon at bounding box center [507, 243] width 1 height 4
click at [505, 248] on icon at bounding box center [507, 250] width 5 height 5
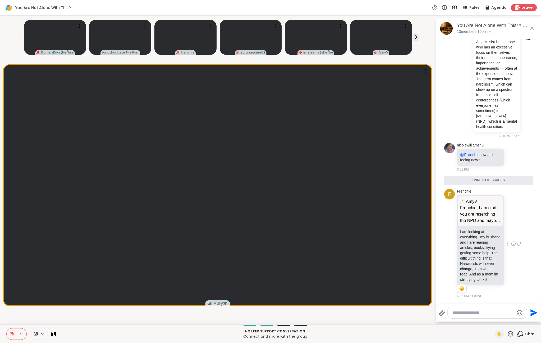
click at [462, 311] on textarea "Type your message" at bounding box center [484, 312] width 62 height 5
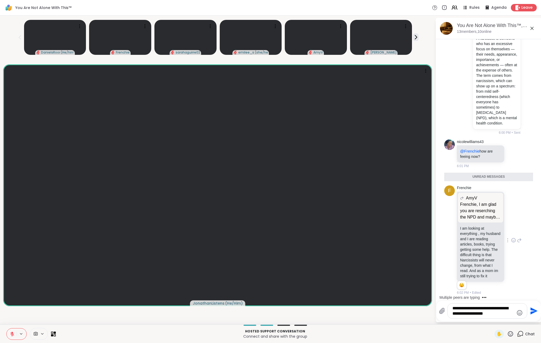
type textarea "**********"
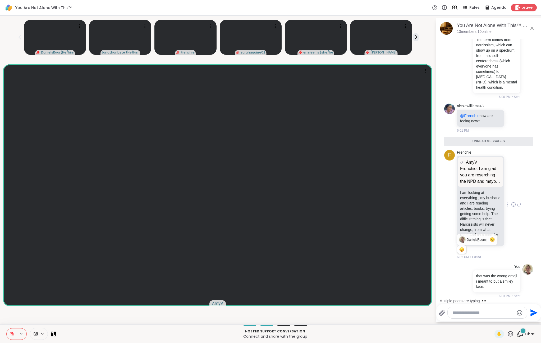
scroll to position [4148, 0]
click at [461, 251] on div "Reactions: wow" at bounding box center [462, 249] width 5 height 5
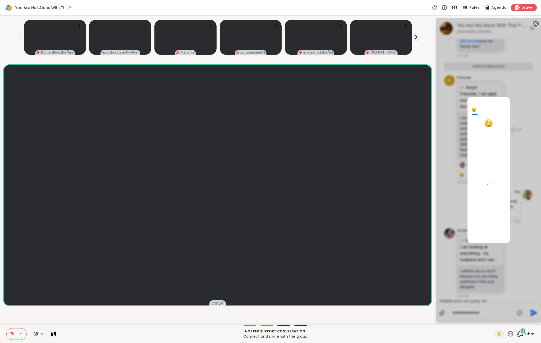
click at [461, 251] on div "1" at bounding box center [489, 170] width 106 height 304
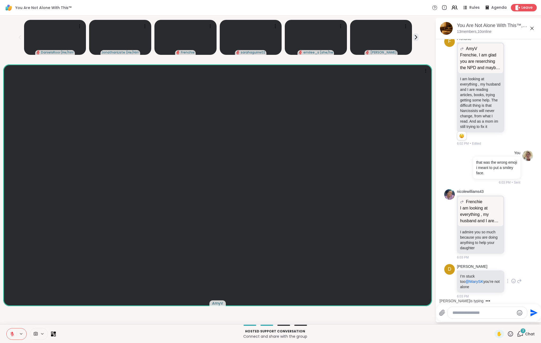
scroll to position [4262, 0]
click at [490, 221] on p "I am looking at everything , my husband and I are reading articles, books, tryi…" at bounding box center [480, 214] width 41 height 19
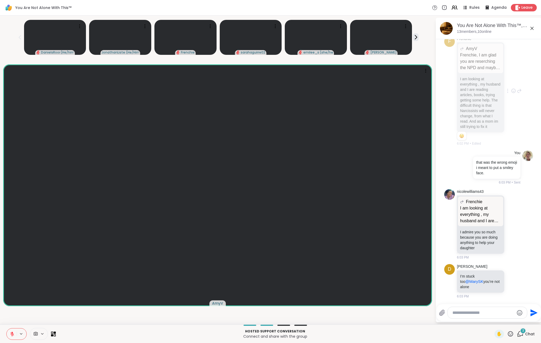
scroll to position [4180, 0]
click at [514, 146] on div "Frenchie AmyV Frenchie, I am glad you are reserching the NPD and maybe look int…" at bounding box center [489, 91] width 65 height 110
click at [511, 280] on icon at bounding box center [513, 280] width 5 height 5
click at [500, 272] on div "Select Reaction: Thumbs up" at bounding box center [502, 272] width 5 height 5
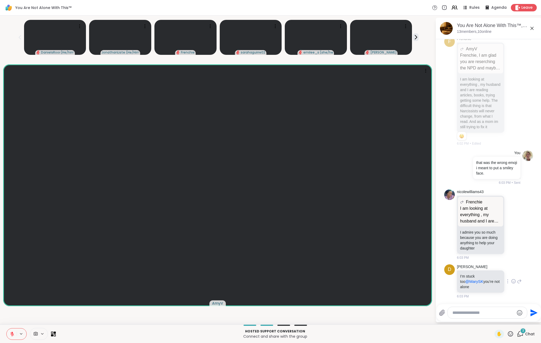
scroll to position [4277, 0]
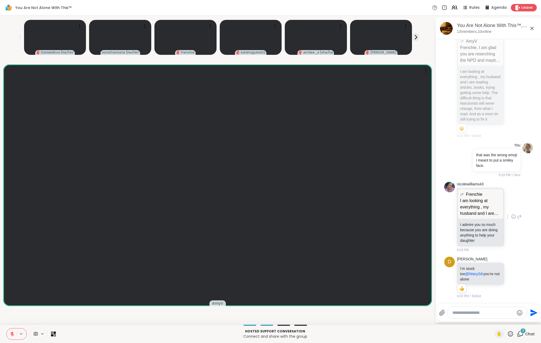
click at [511, 216] on icon at bounding box center [513, 216] width 5 height 5
click at [511, 208] on div "Select Reaction: Heart" at bounding box center [513, 208] width 5 height 5
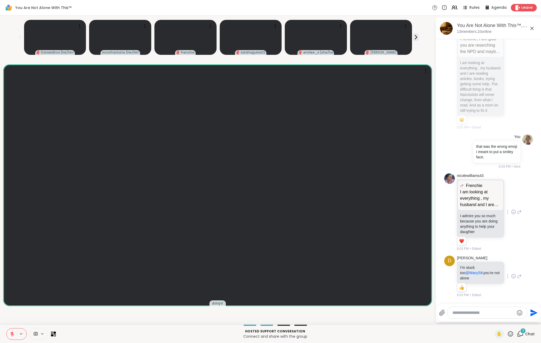
scroll to position [4361, 0]
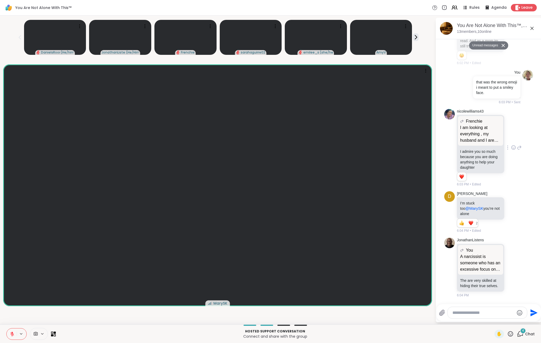
click at [461, 311] on textarea "Type your message" at bounding box center [484, 312] width 62 height 5
type textarea "****"
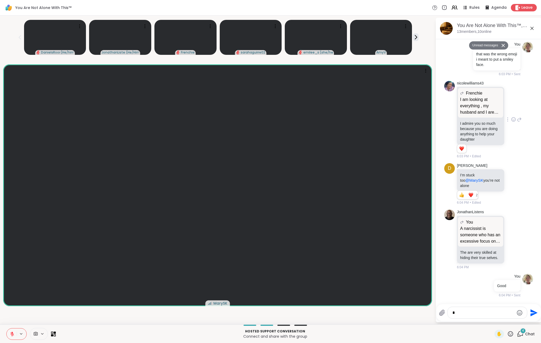
scroll to position [4389, 0]
type textarea "*"
type textarea "**********"
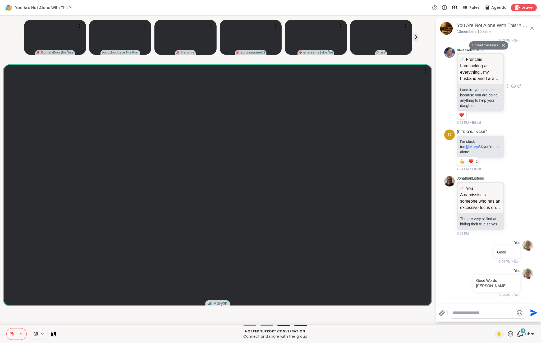
scroll to position [4418, 0]
drag, startPoint x: 496, startPoint y: 258, endPoint x: 448, endPoint y: 274, distance: 50.1
click at [448, 274] on div "You Good Words Amy 6:04 PM • Sent" at bounding box center [488, 283] width 89 height 34
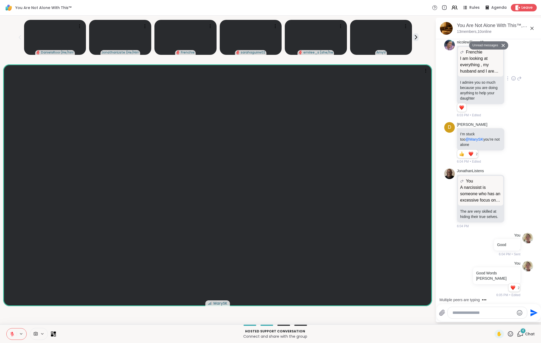
click at [55, 333] on icon at bounding box center [55, 332] width 2 height 2
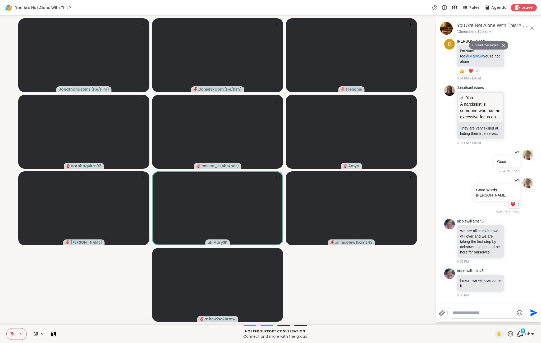
scroll to position [4480, 0]
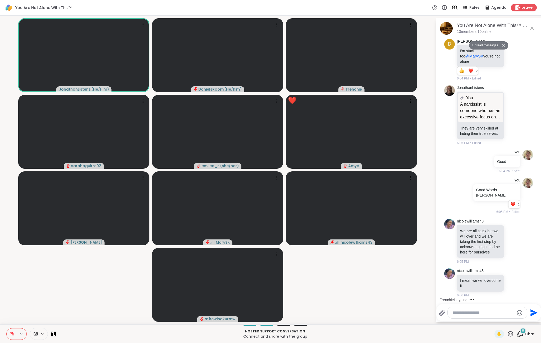
click at [522, 332] on span "6" at bounding box center [523, 330] width 2 height 4
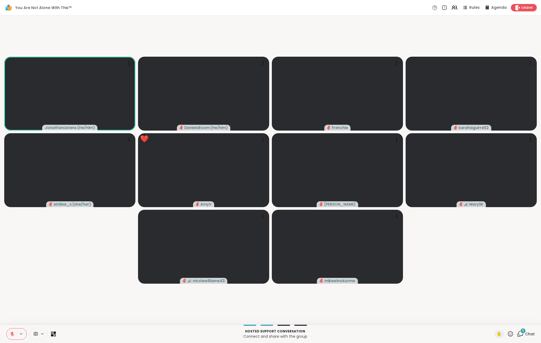
click at [520, 333] on div "6" at bounding box center [523, 331] width 6 height 6
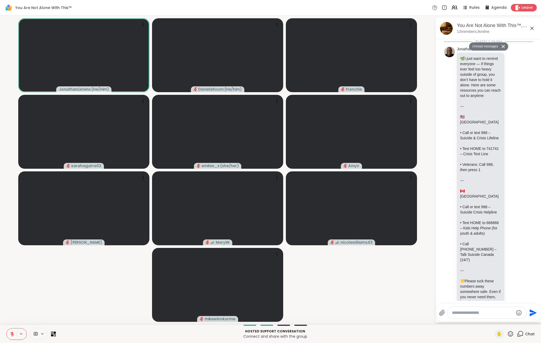
scroll to position [4519, 0]
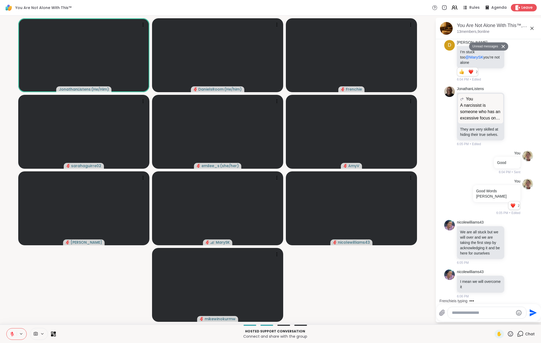
click at [443, 312] on icon at bounding box center [442, 313] width 5 height 6
click at [0, 0] on input "file" at bounding box center [0, 0] width 0 height 0
click at [458, 313] on textarea "Type your message" at bounding box center [483, 312] width 62 height 5
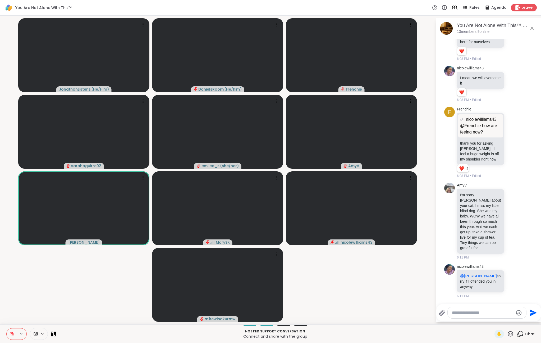
scroll to position [4722, 0]
click at [466, 312] on textarea "Type your message" at bounding box center [483, 312] width 62 height 5
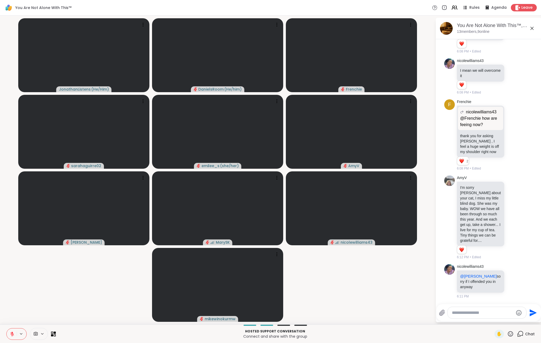
scroll to position [4730, 0]
click at [469, 312] on textarea "Type your message" at bounding box center [483, 312] width 62 height 5
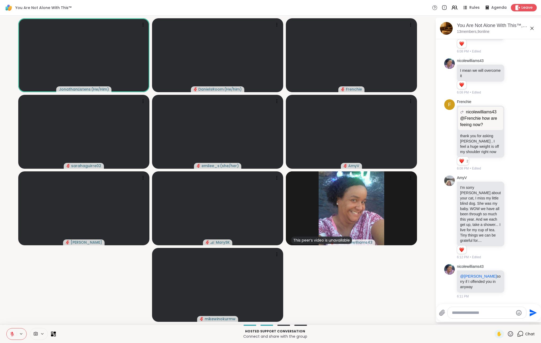
click at [456, 313] on textarea "Type your message" at bounding box center [483, 312] width 62 height 5
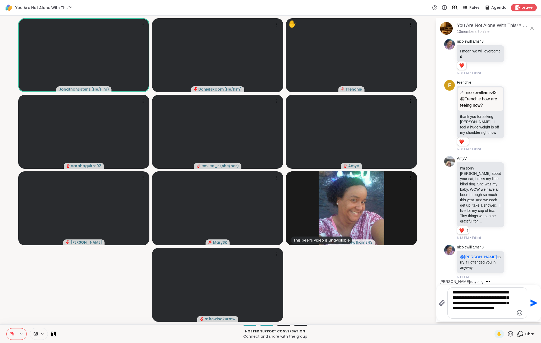
type textarea "**********"
click at [532, 302] on icon "Send" at bounding box center [534, 302] width 7 height 7
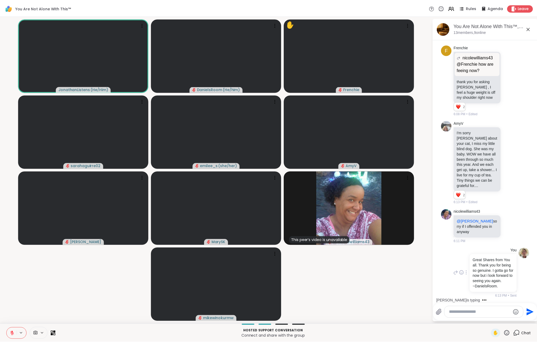
scroll to position [4790, 0]
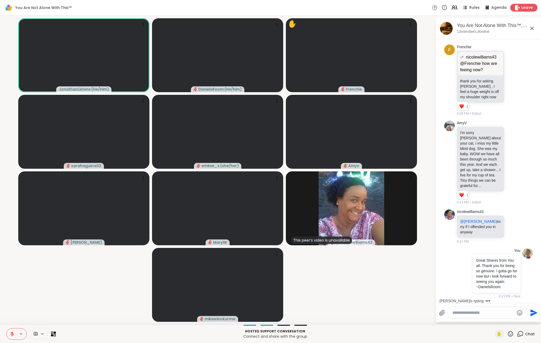
click at [522, 8] on span "Leave" at bounding box center [528, 8] width 12 height 6
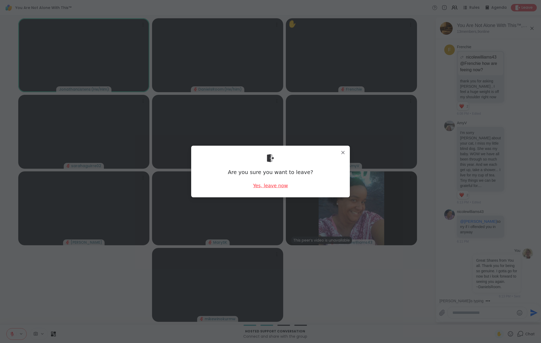
click at [265, 185] on div "Yes, leave now" at bounding box center [270, 185] width 35 height 7
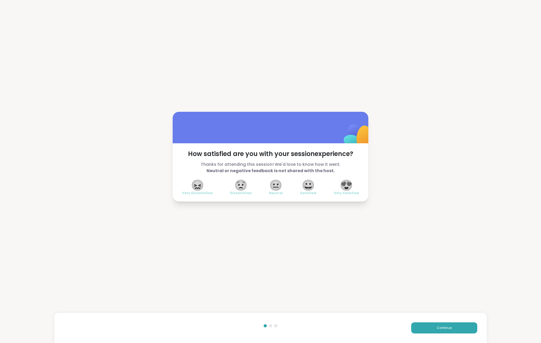
click at [345, 187] on span "😍" at bounding box center [346, 185] width 13 height 10
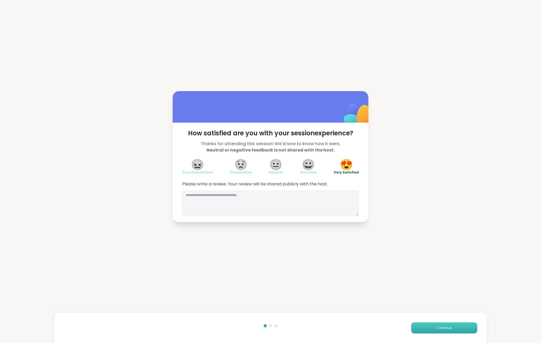
click at [428, 324] on button "Continue" at bounding box center [444, 327] width 66 height 11
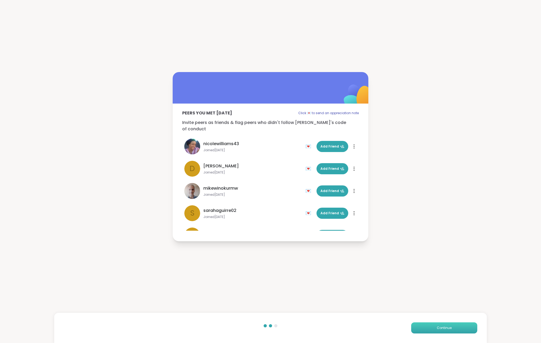
click at [438, 332] on button "Continue" at bounding box center [444, 327] width 66 height 11
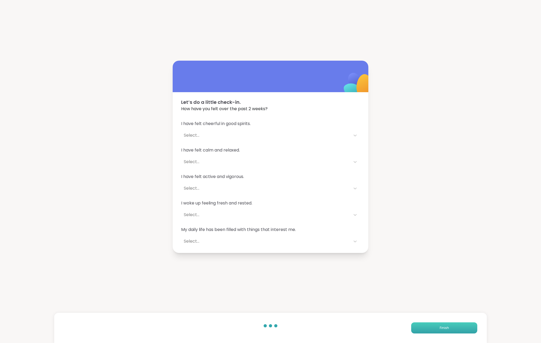
click at [440, 323] on button "Finish" at bounding box center [444, 327] width 66 height 11
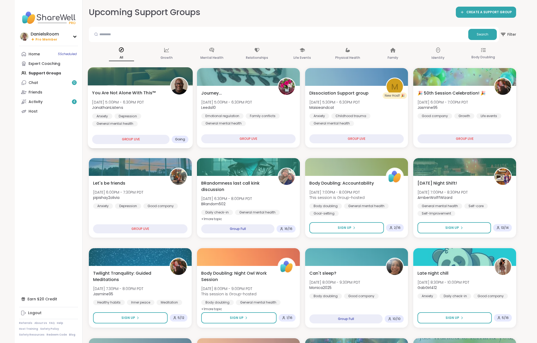
click at [131, 140] on div "GROUP LIVE" at bounding box center [131, 139] width 78 height 9
click at [180, 138] on span "Going" at bounding box center [180, 139] width 10 height 4
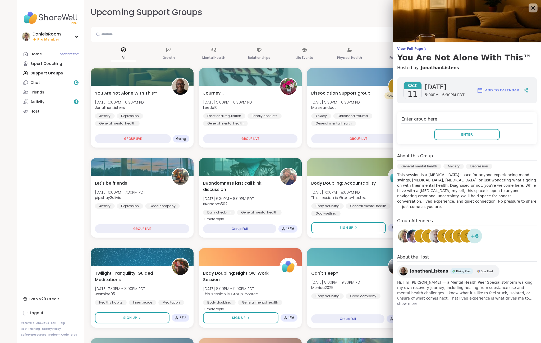
click at [532, 7] on icon at bounding box center [533, 7] width 3 height 3
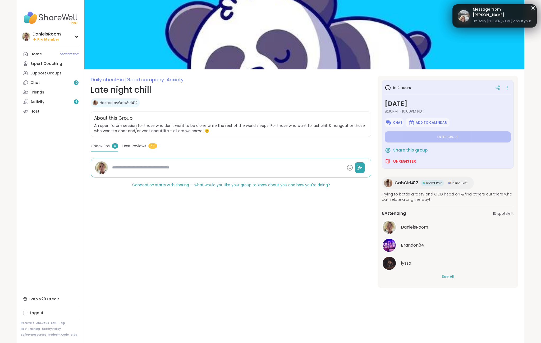
type textarea "*"
click at [398, 160] on span "Unregister" at bounding box center [404, 160] width 23 height 5
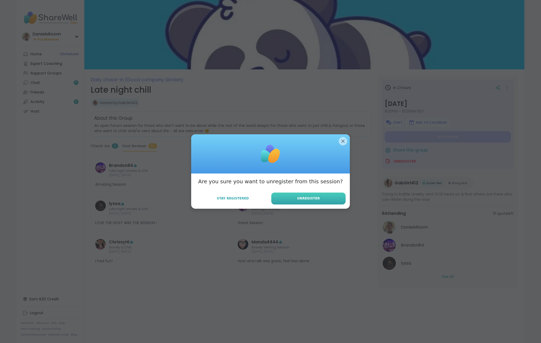
click at [314, 197] on span "Unregister" at bounding box center [308, 198] width 23 height 5
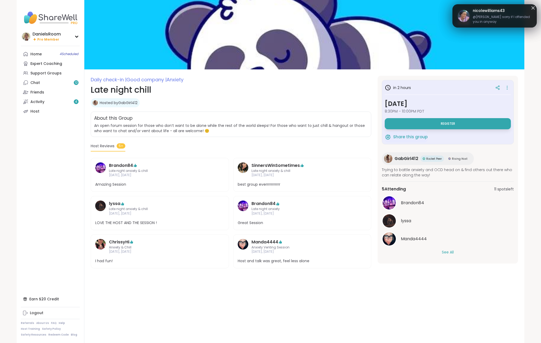
click at [443, 251] on button "See All" at bounding box center [448, 252] width 12 height 6
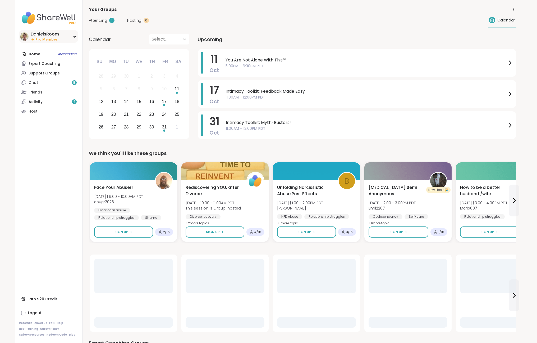
click at [23, 37] on img at bounding box center [24, 36] width 8 height 8
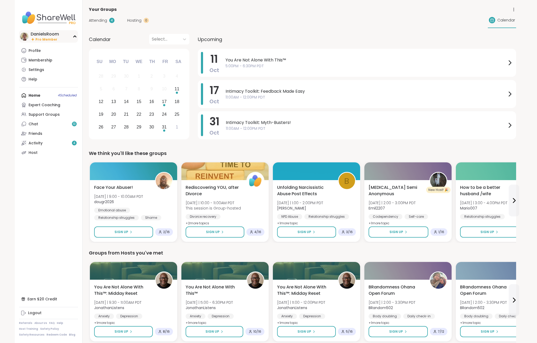
click at [25, 35] on img at bounding box center [24, 36] width 8 height 8
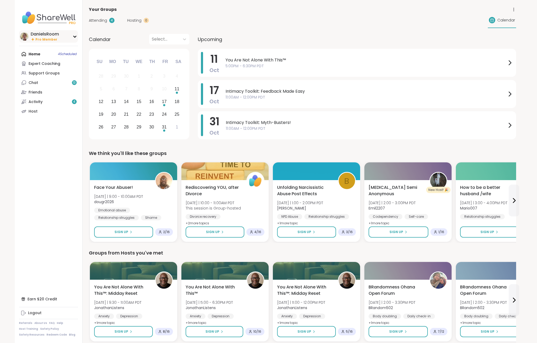
click at [25, 35] on img at bounding box center [24, 36] width 8 height 8
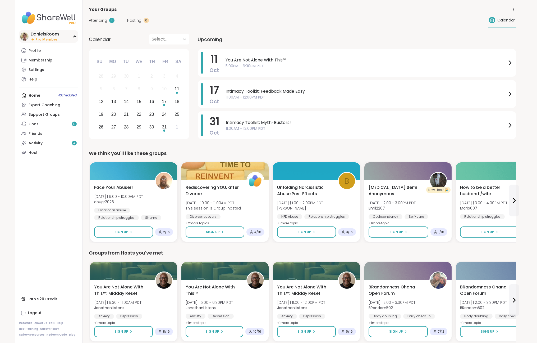
click at [25, 35] on img at bounding box center [24, 36] width 8 height 8
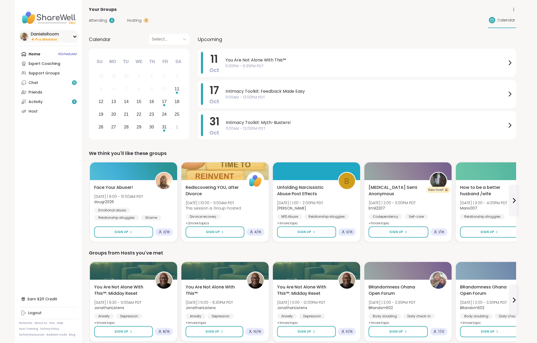
click at [25, 35] on img at bounding box center [24, 36] width 8 height 8
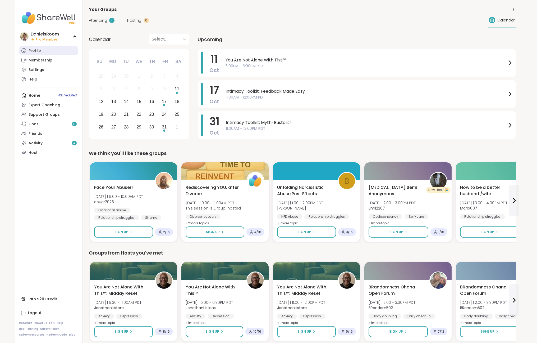
click at [33, 52] on div "Profile" at bounding box center [35, 50] width 12 height 5
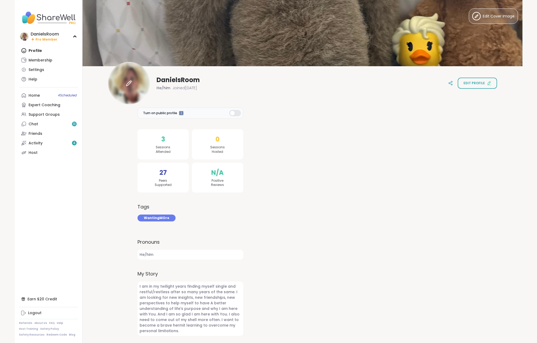
click at [128, 81] on icon at bounding box center [129, 83] width 6 height 6
click at [232, 112] on div at bounding box center [235, 113] width 12 height 6
click at [237, 111] on div at bounding box center [235, 113] width 12 height 6
click at [236, 112] on div at bounding box center [235, 113] width 12 height 6
